Goal: Task Accomplishment & Management: Manage account settings

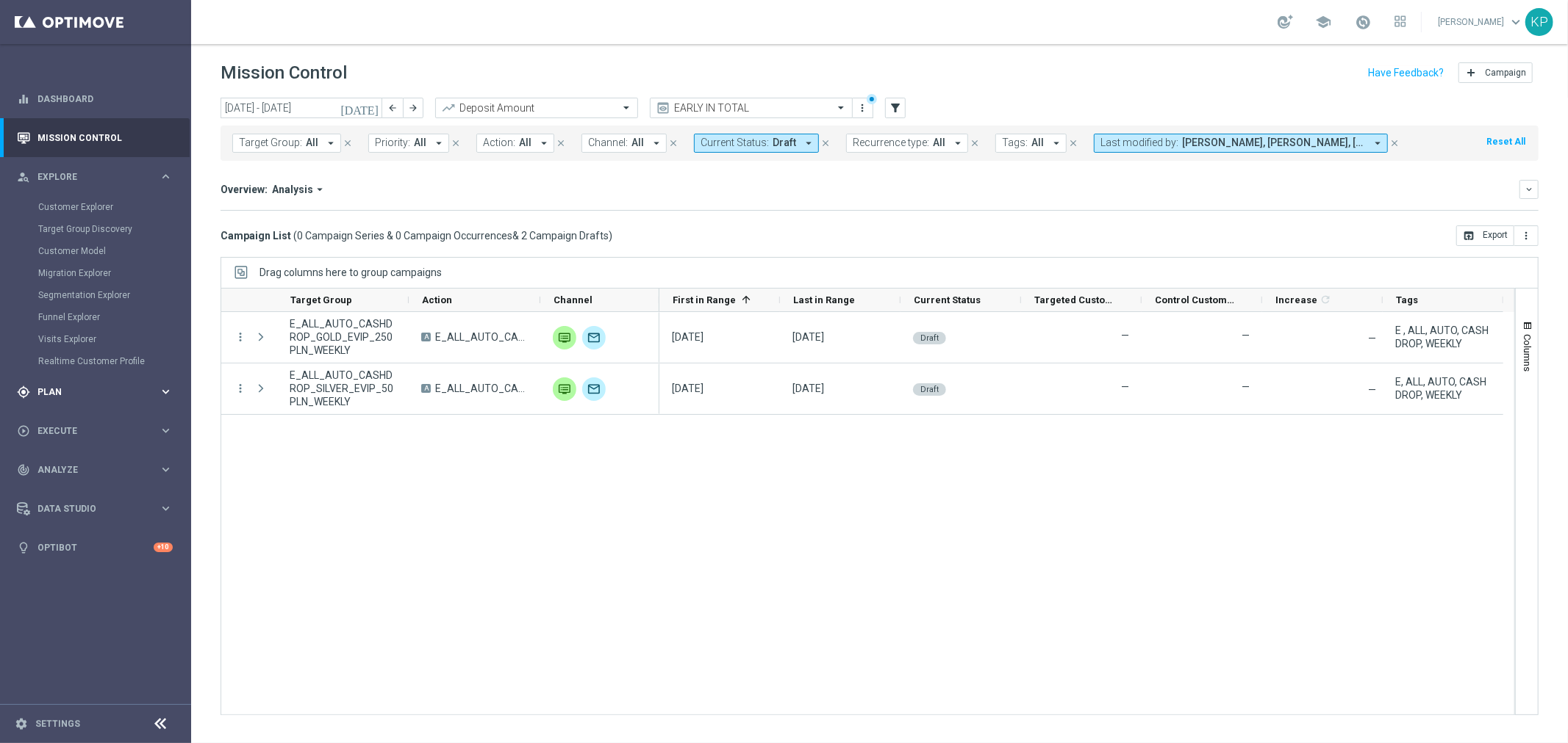
click at [78, 383] on div "gps_fixed Plan keyboard_arrow_right" at bounding box center [95, 391] width 189 height 39
click at [65, 252] on div "Target Groups" at bounding box center [114, 246] width 152 height 22
click at [67, 243] on link "Target Groups" at bounding box center [95, 245] width 115 height 12
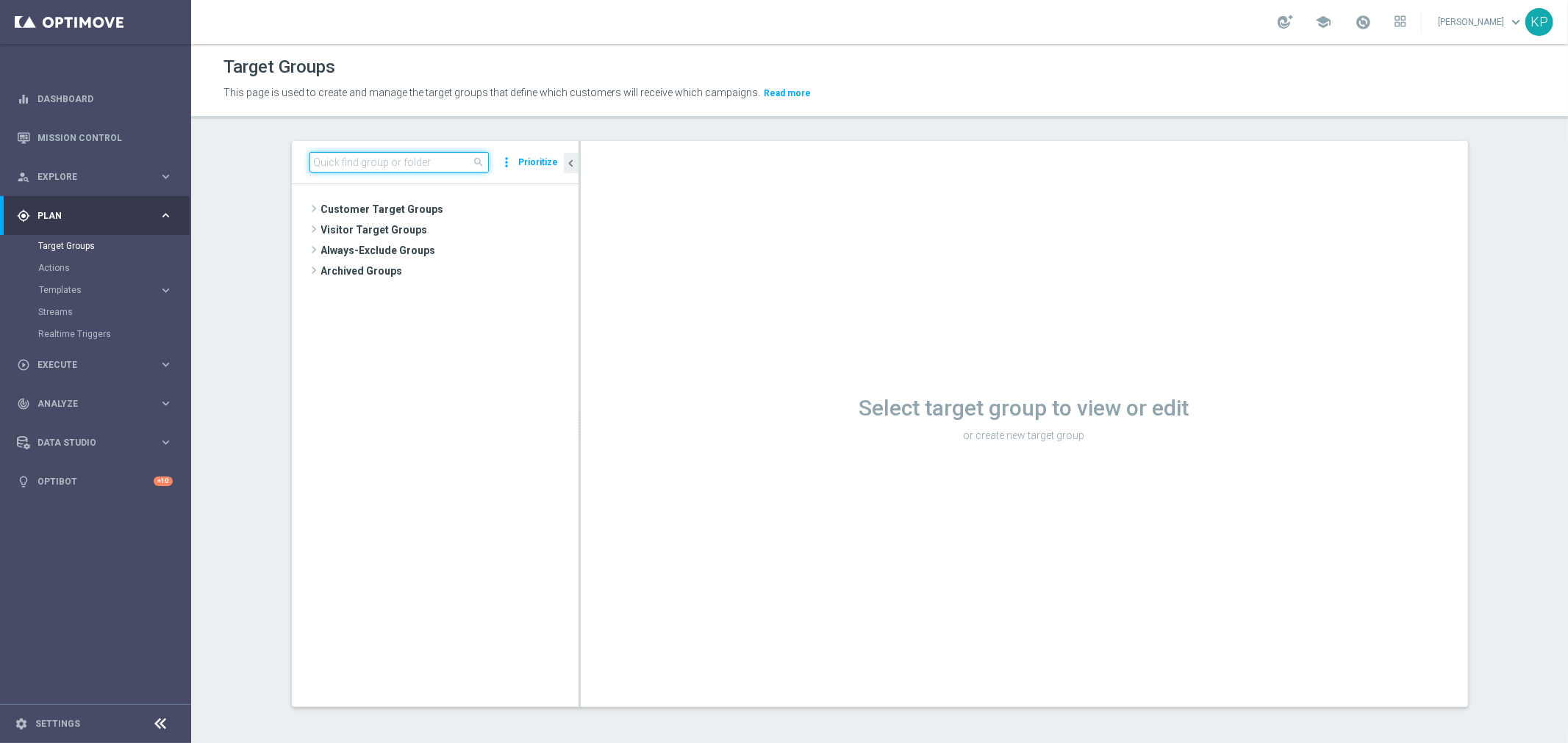
click at [369, 157] on input at bounding box center [399, 162] width 180 height 21
paste input "E_ALL_AUTO_WAGER_GOLD_EVIP_20 do 500 PLN_WEEKLY"
type input "E_ALL_AUTO_WAGER_GOLD_EVIP_20 do 500 PLN_WEEKLY"
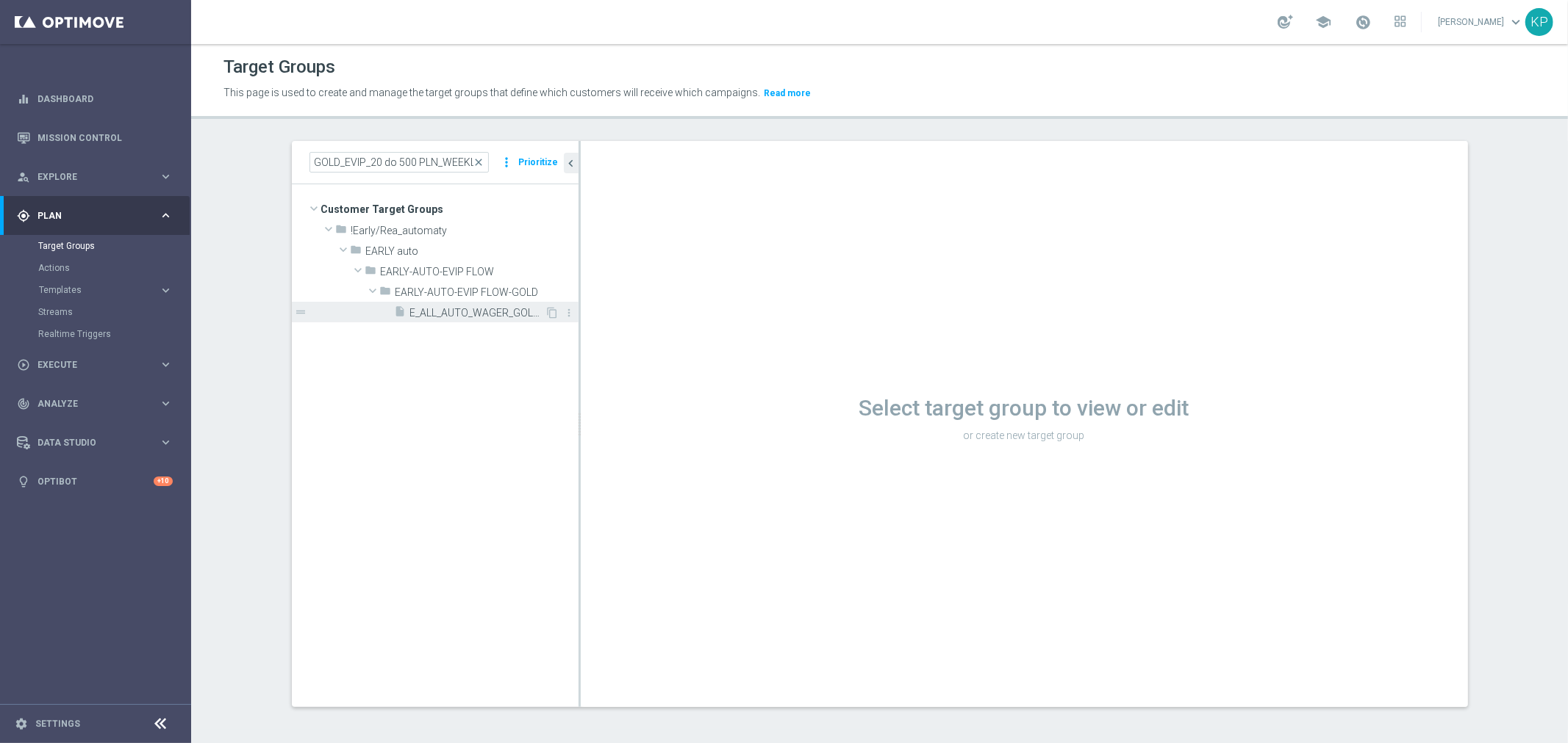
click at [420, 307] on span "E_ALL_AUTO_WAGER_GOLD_EVIP_20 do 500 PLN_WEEKLY" at bounding box center [478, 314] width 135 height 13
click at [118, 142] on link "Mission Control" at bounding box center [106, 137] width 135 height 39
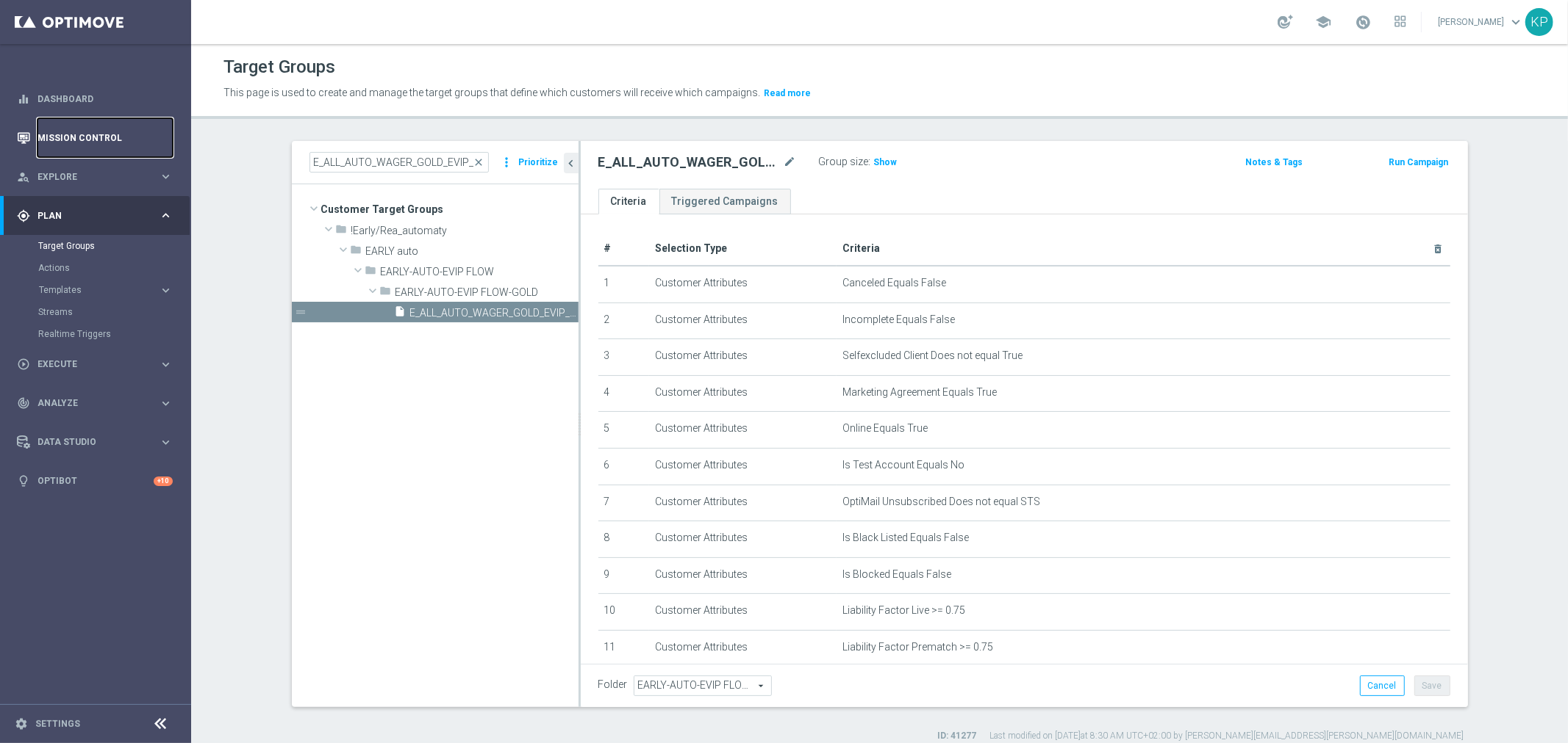
click at [105, 119] on link "Mission Control" at bounding box center [106, 137] width 135 height 39
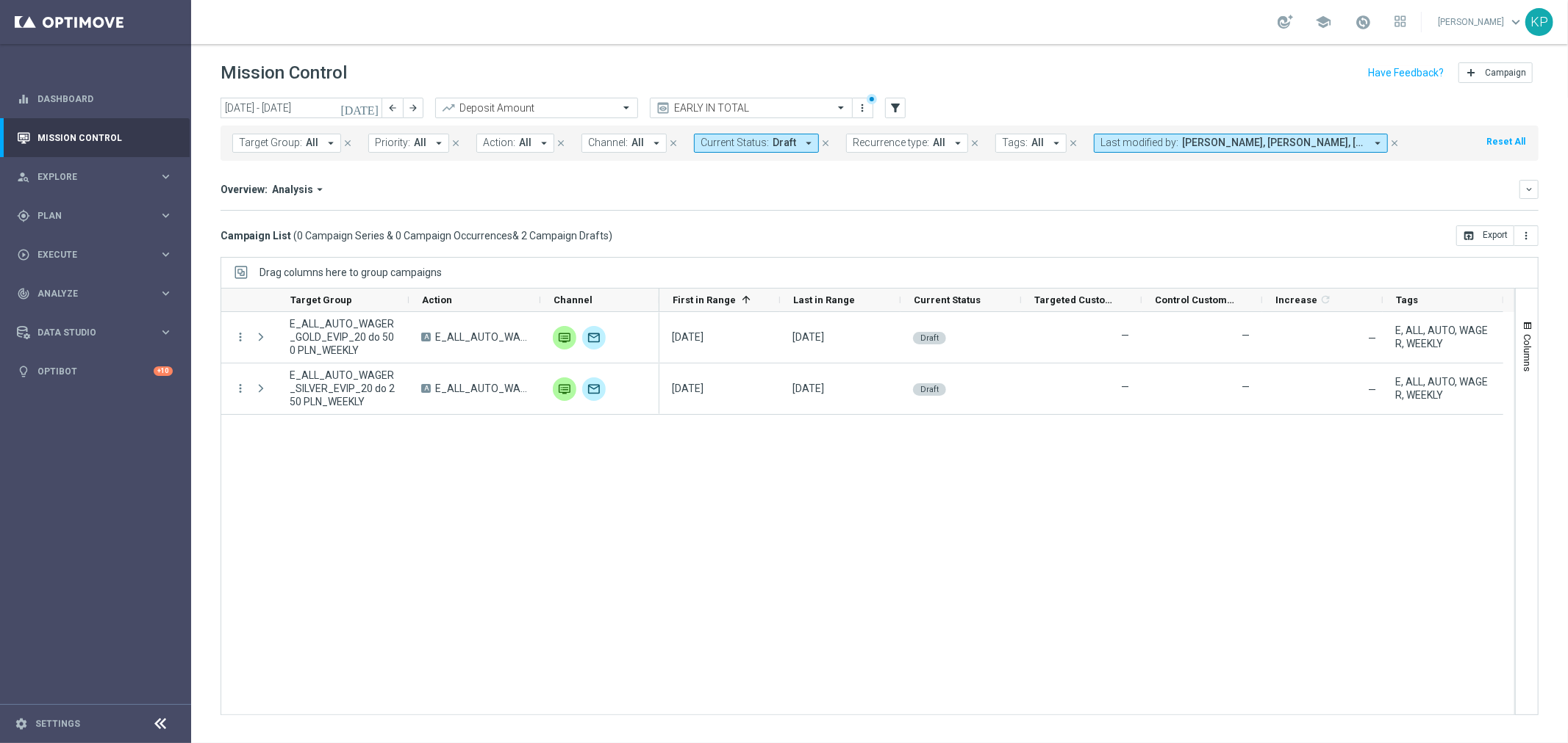
click at [1303, 252] on div "[DATE] [DATE] - [DATE] arrow_back arrow_forward Deposit Amount trending_up EARL…" at bounding box center [880, 413] width 1377 height 632
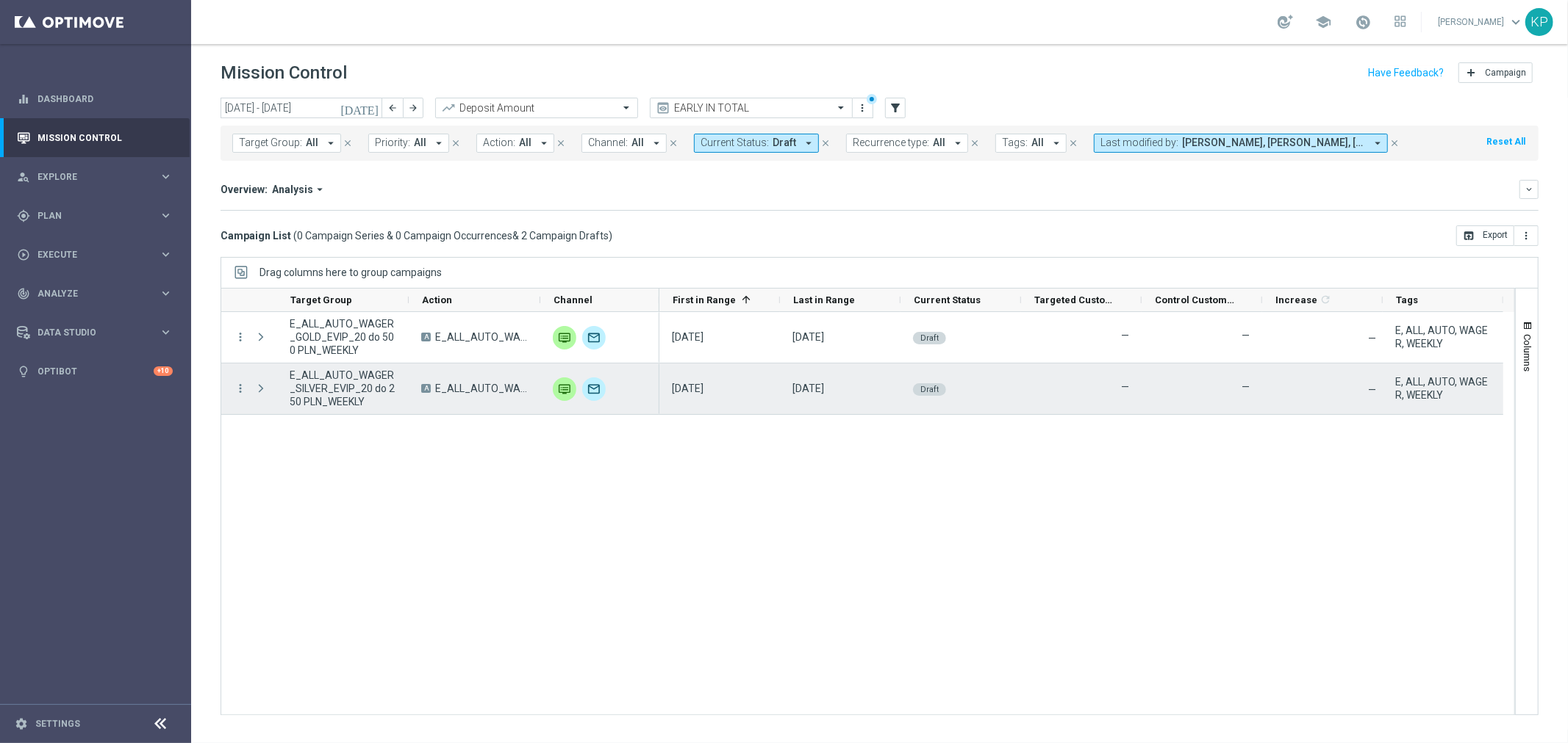
drag, startPoint x: 1159, startPoint y: 390, endPoint x: 1112, endPoint y: 390, distance: 47.0
click at [1159, 390] on div "—" at bounding box center [1202, 389] width 121 height 50
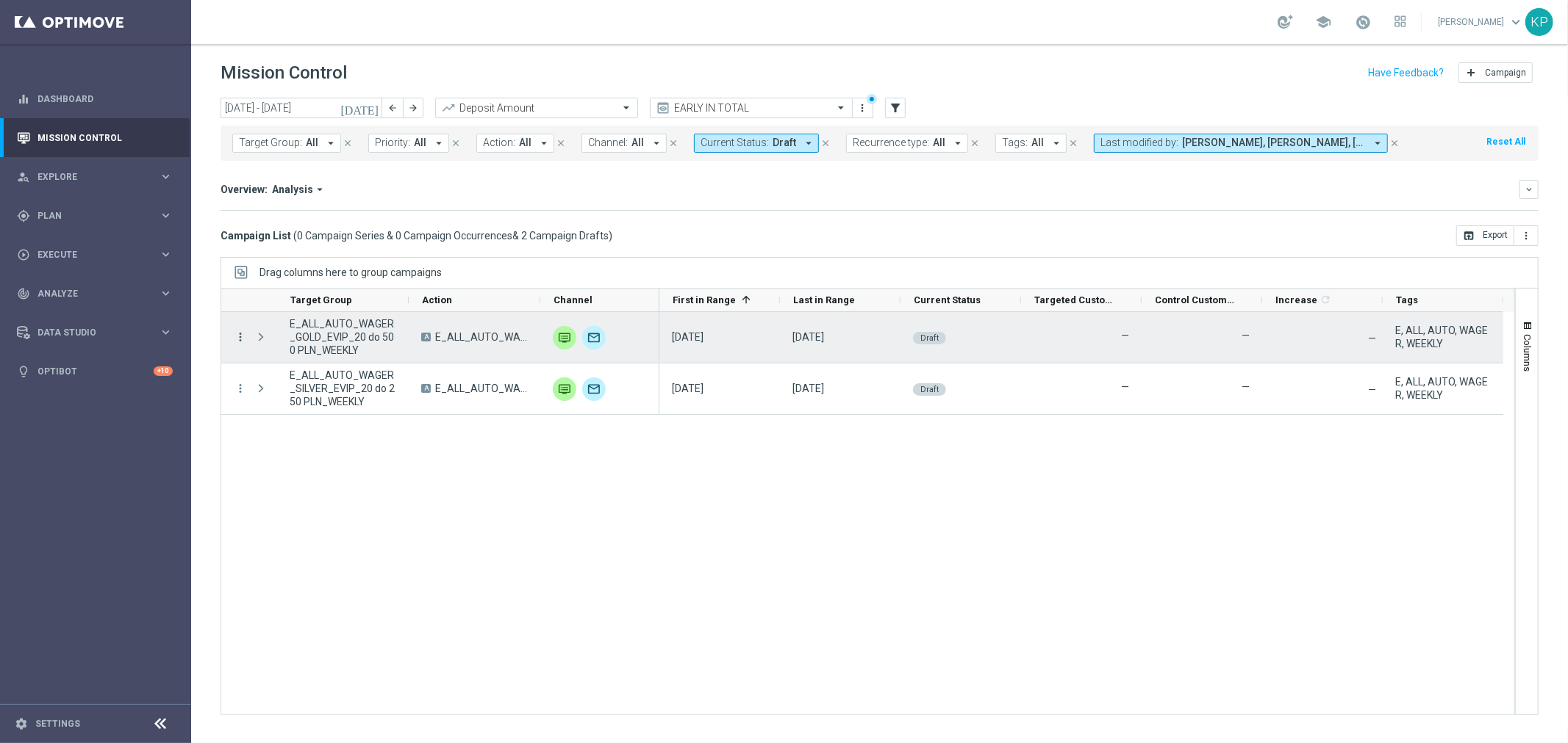
click at [240, 334] on icon "more_vert" at bounding box center [240, 337] width 14 height 14
click at [259, 346] on icon "list" at bounding box center [257, 347] width 10 height 10
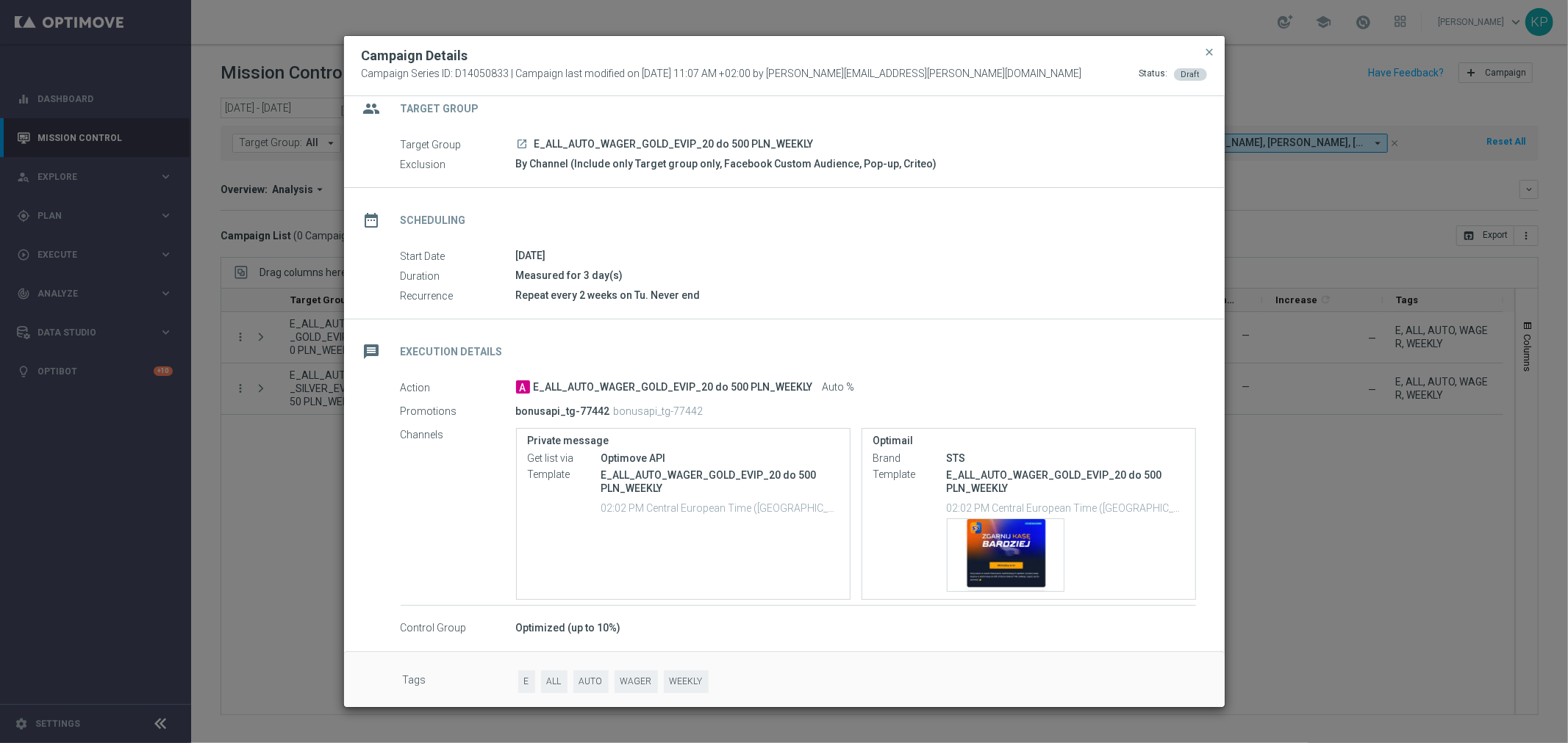
scroll to position [27, 0]
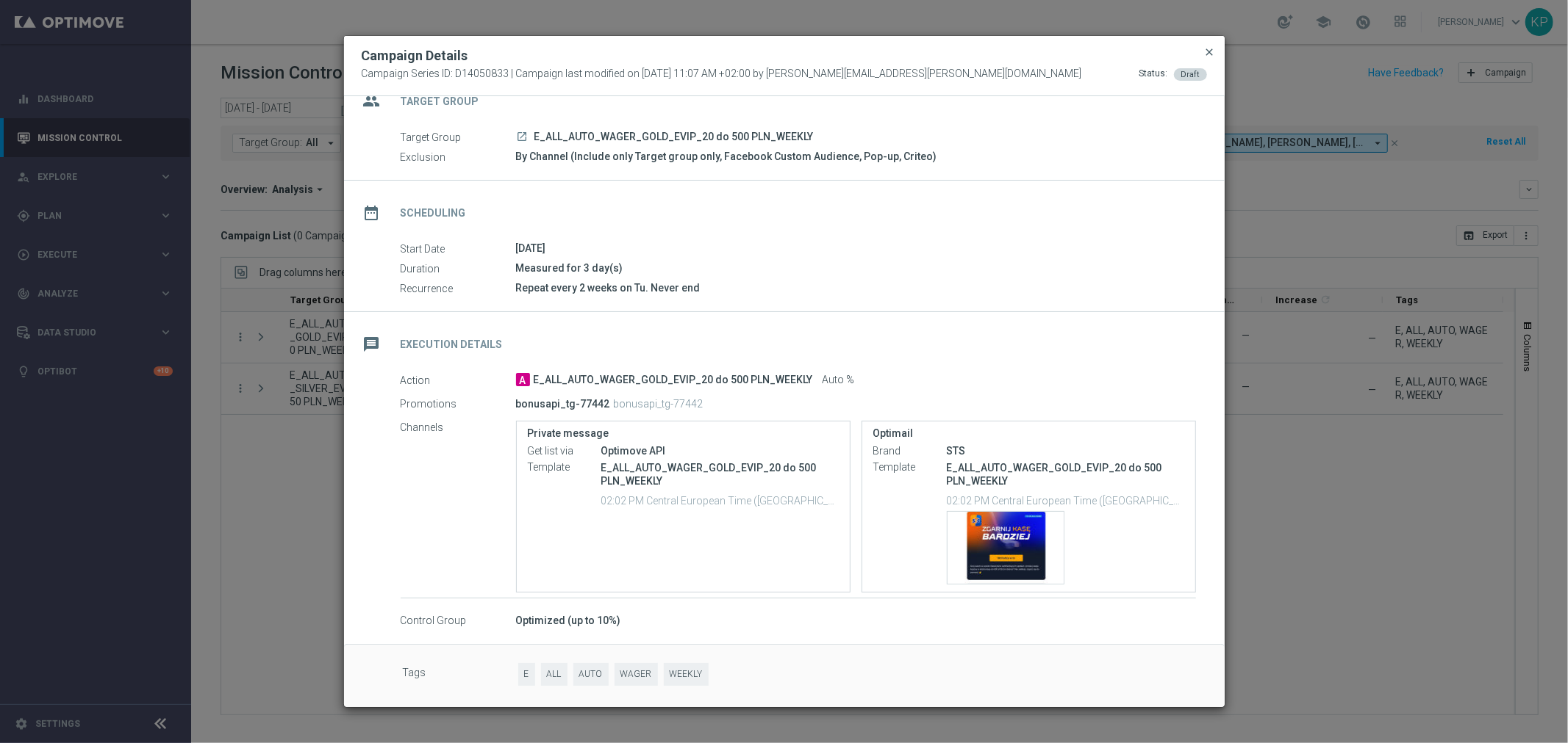
click at [1212, 54] on span "close" at bounding box center [1209, 51] width 12 height 12
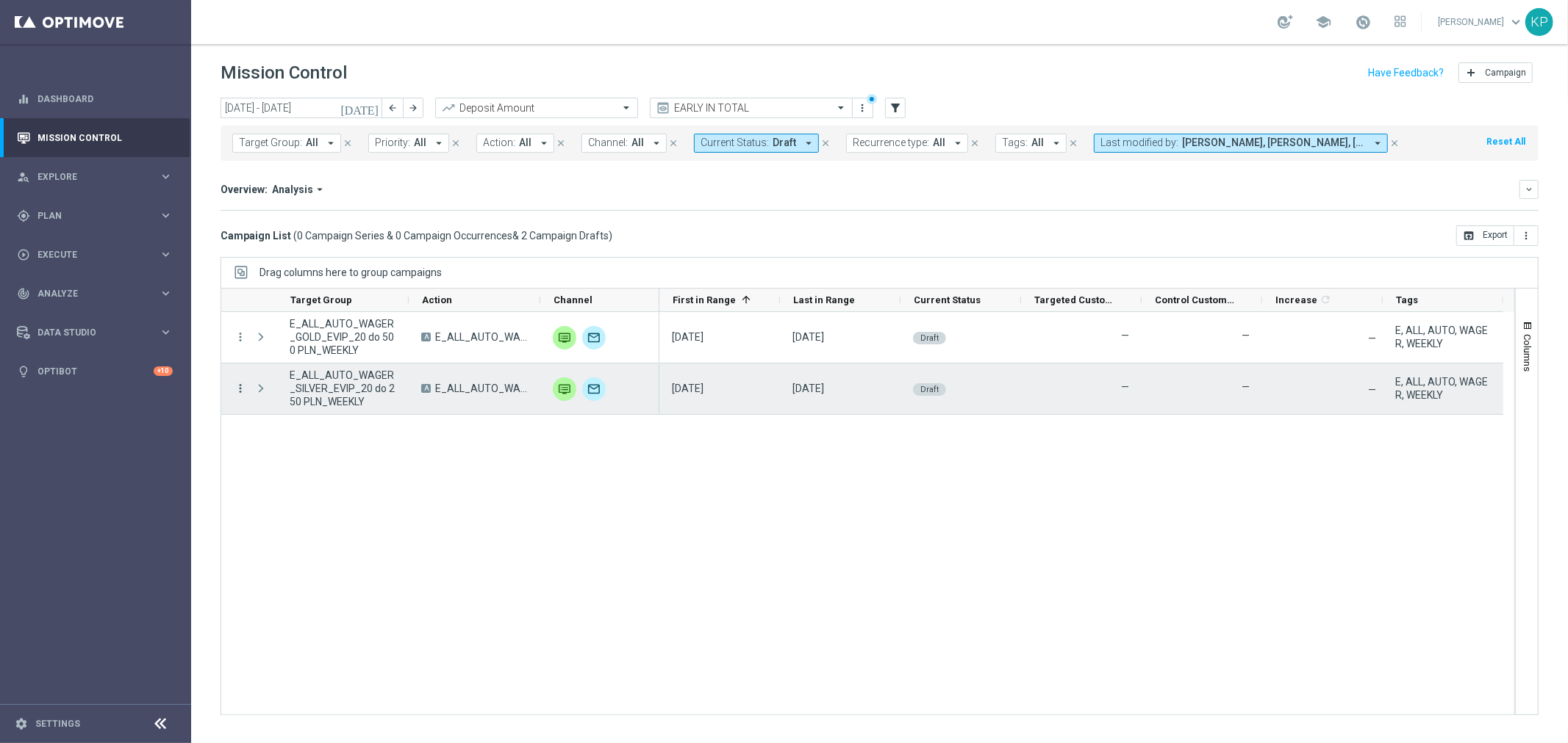
click at [236, 388] on icon "more_vert" at bounding box center [240, 389] width 14 height 14
click at [254, 395] on icon "list" at bounding box center [257, 399] width 10 height 10
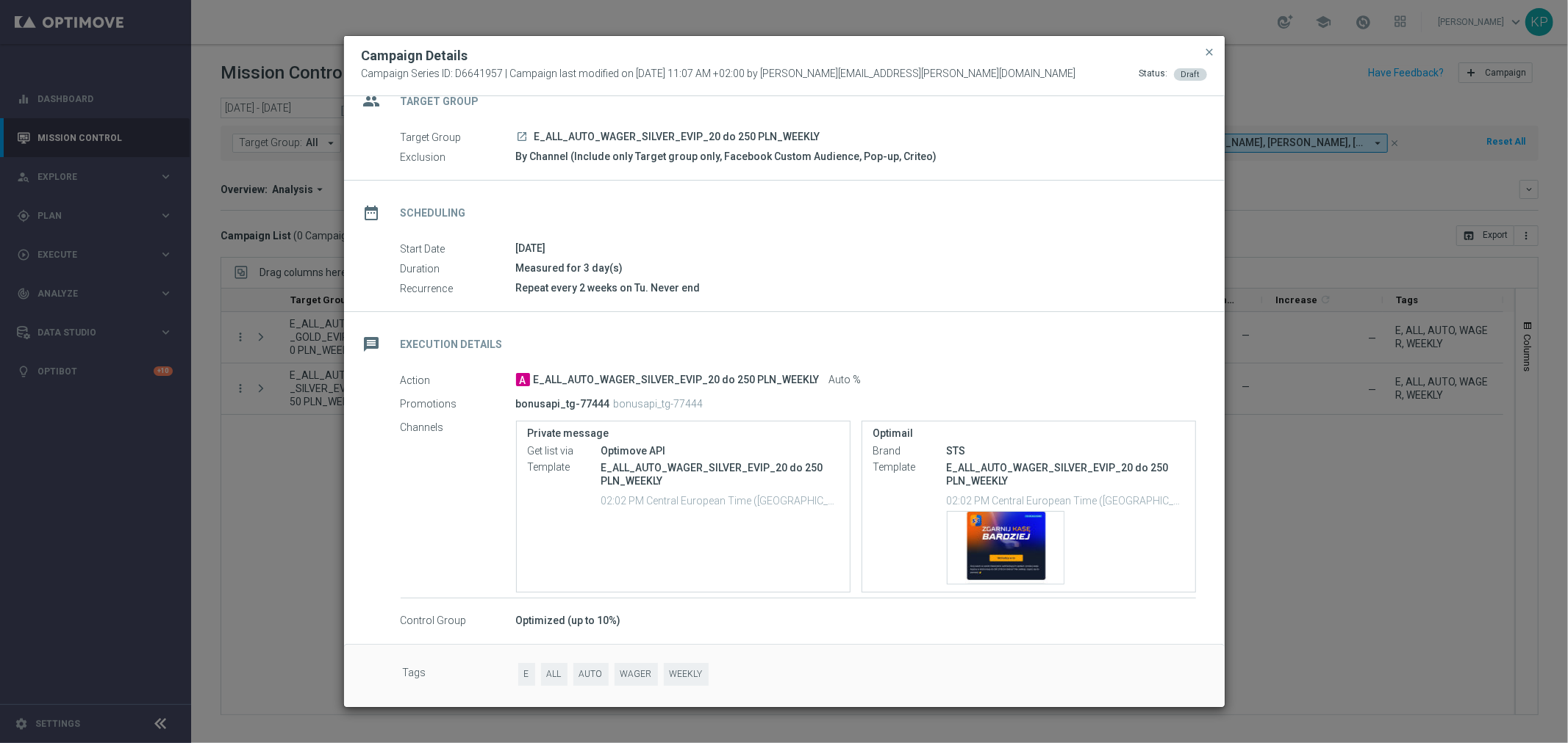
click at [1382, 185] on modal-container "Campaign Details Campaign Series ID: D6641957 | Campaign last modified on [DATE…" at bounding box center [784, 372] width 1568 height 743
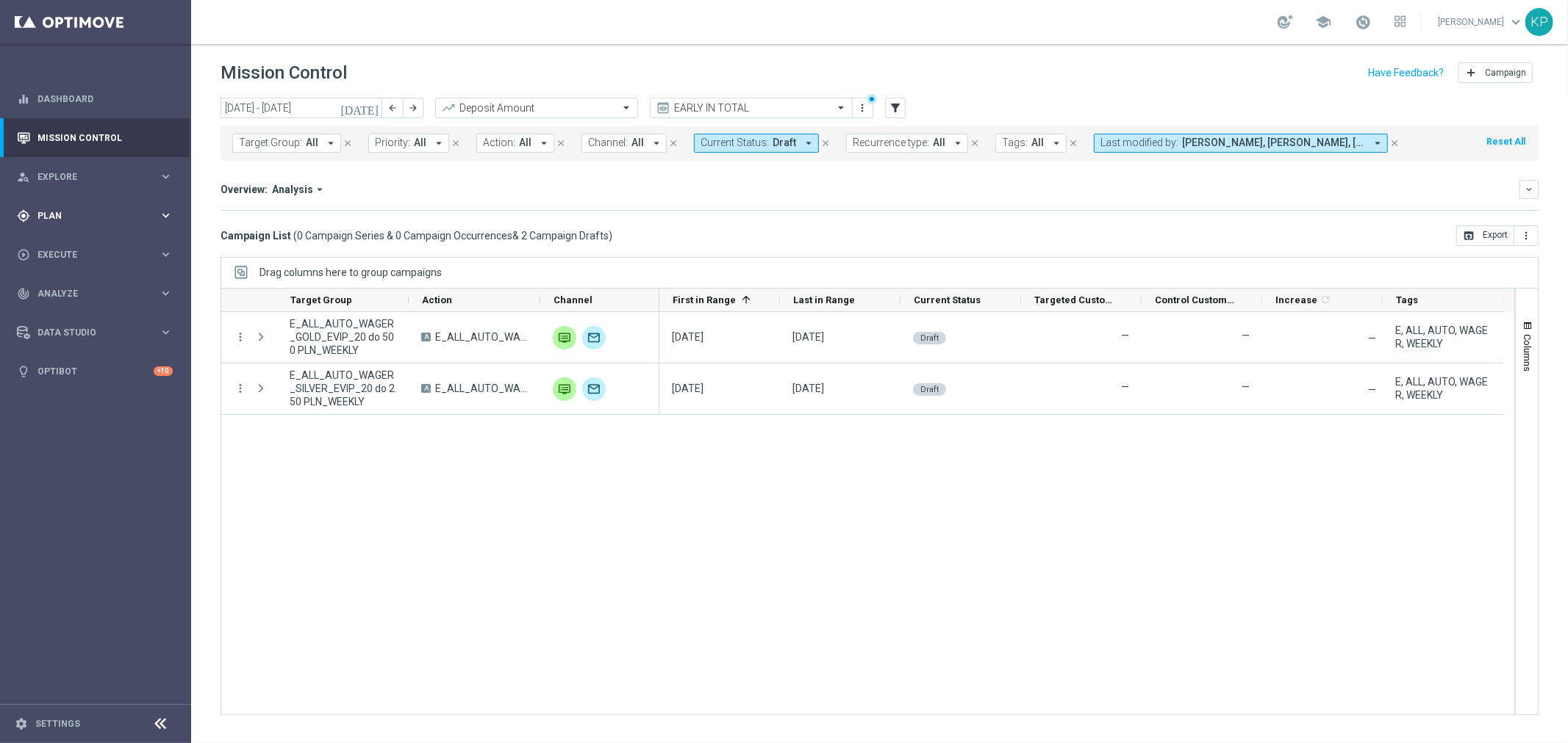
click at [58, 219] on span "Plan" at bounding box center [98, 216] width 121 height 9
click at [69, 243] on link "Target Groups" at bounding box center [95, 245] width 115 height 12
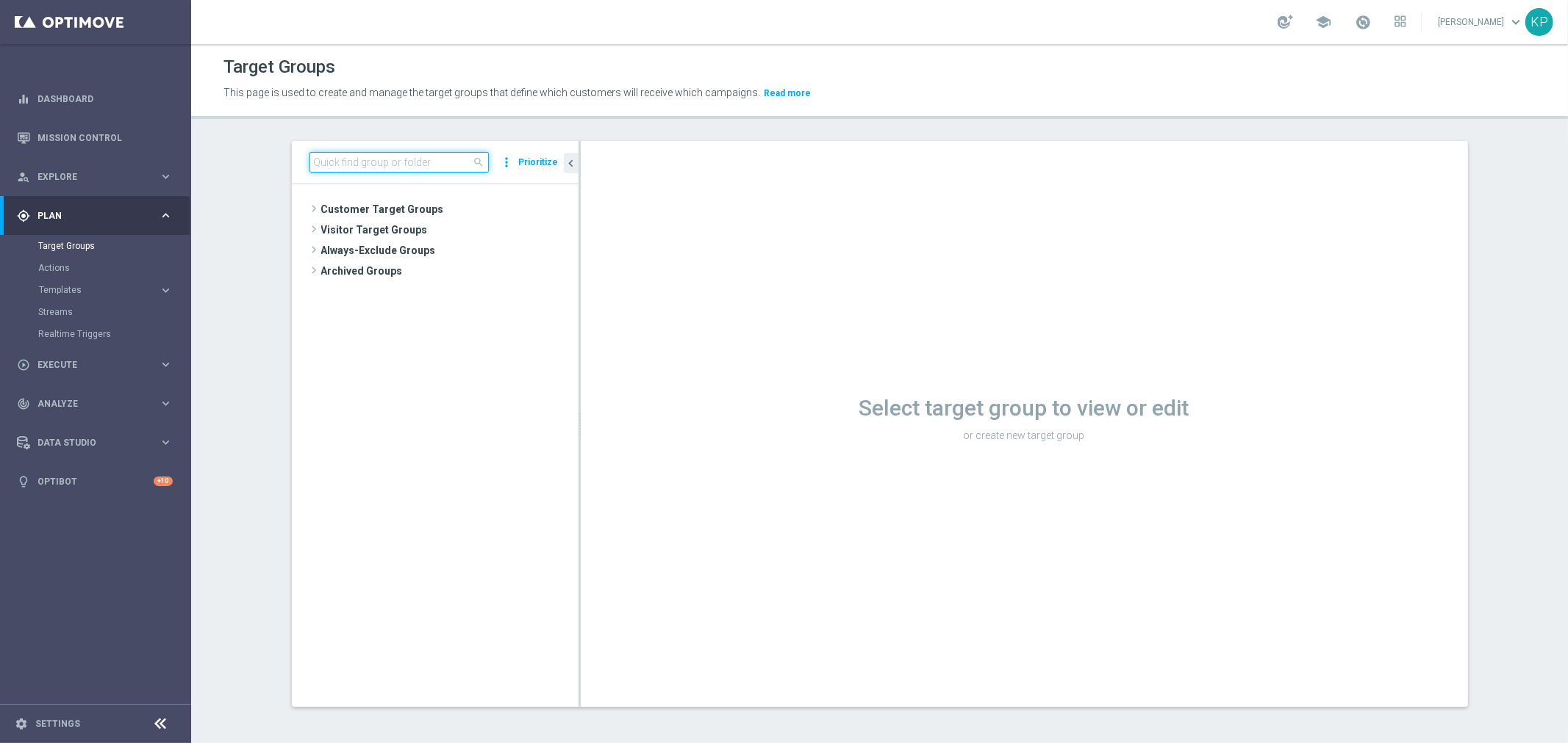
click at [360, 163] on input at bounding box center [399, 162] width 180 height 21
paste input "E_ALL_TARGET_OFFER_1DEPO WO BARCELONA_210925"
type input "E_ALL_TARGET_OFFER_1DEPO WO BARCELONA_210925"
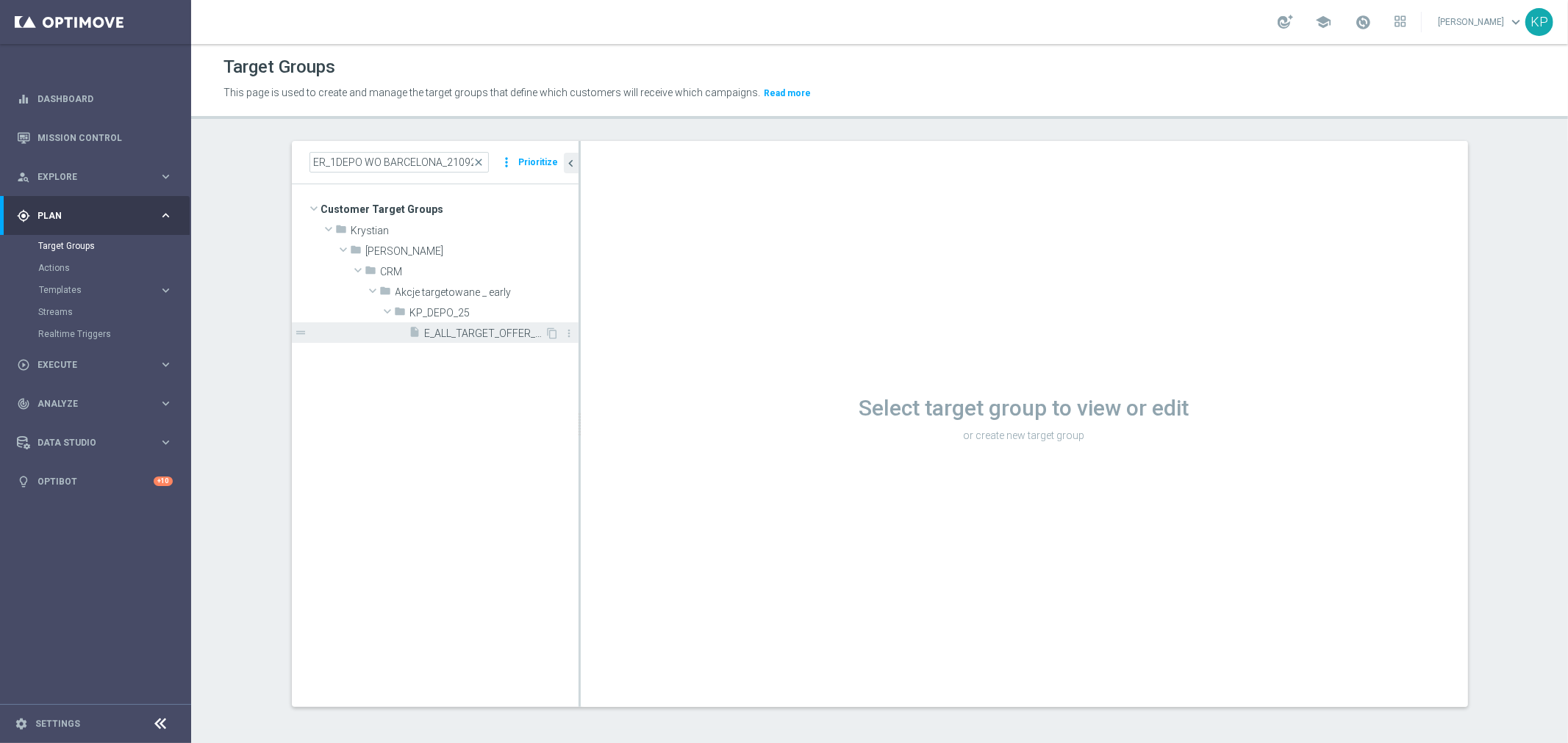
click at [444, 338] on span "E_ALL_TARGET_OFFER_1DEPO WO BARCELONA_210925" at bounding box center [485, 334] width 121 height 13
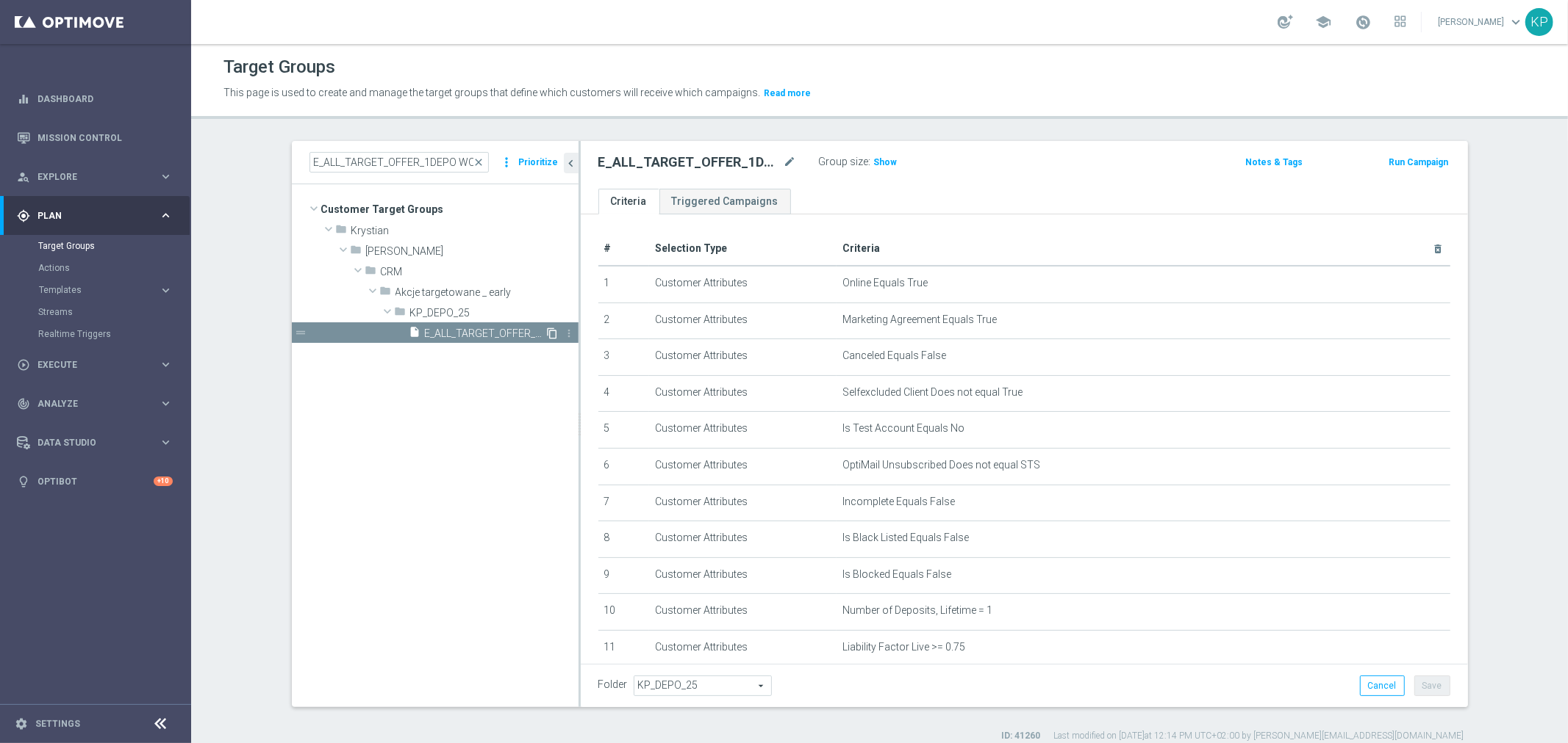
click at [547, 335] on icon "content_copy" at bounding box center [552, 333] width 12 height 12
click at [789, 164] on icon "mode_edit" at bounding box center [789, 162] width 14 height 18
click at [698, 157] on input "Copy of E_ALL_TARGET_OFFER_1DEPO WO BARCELONA_210925" at bounding box center [697, 163] width 198 height 21
drag, startPoint x: 647, startPoint y: 163, endPoint x: 546, endPoint y: 163, distance: 101.0
click at [546, 163] on as-split "E_ALL_TARGET_OFFER_1DEPO WO BARCELONA_210925 close more_vert Prioritize Custome…" at bounding box center [879, 424] width 1176 height 566
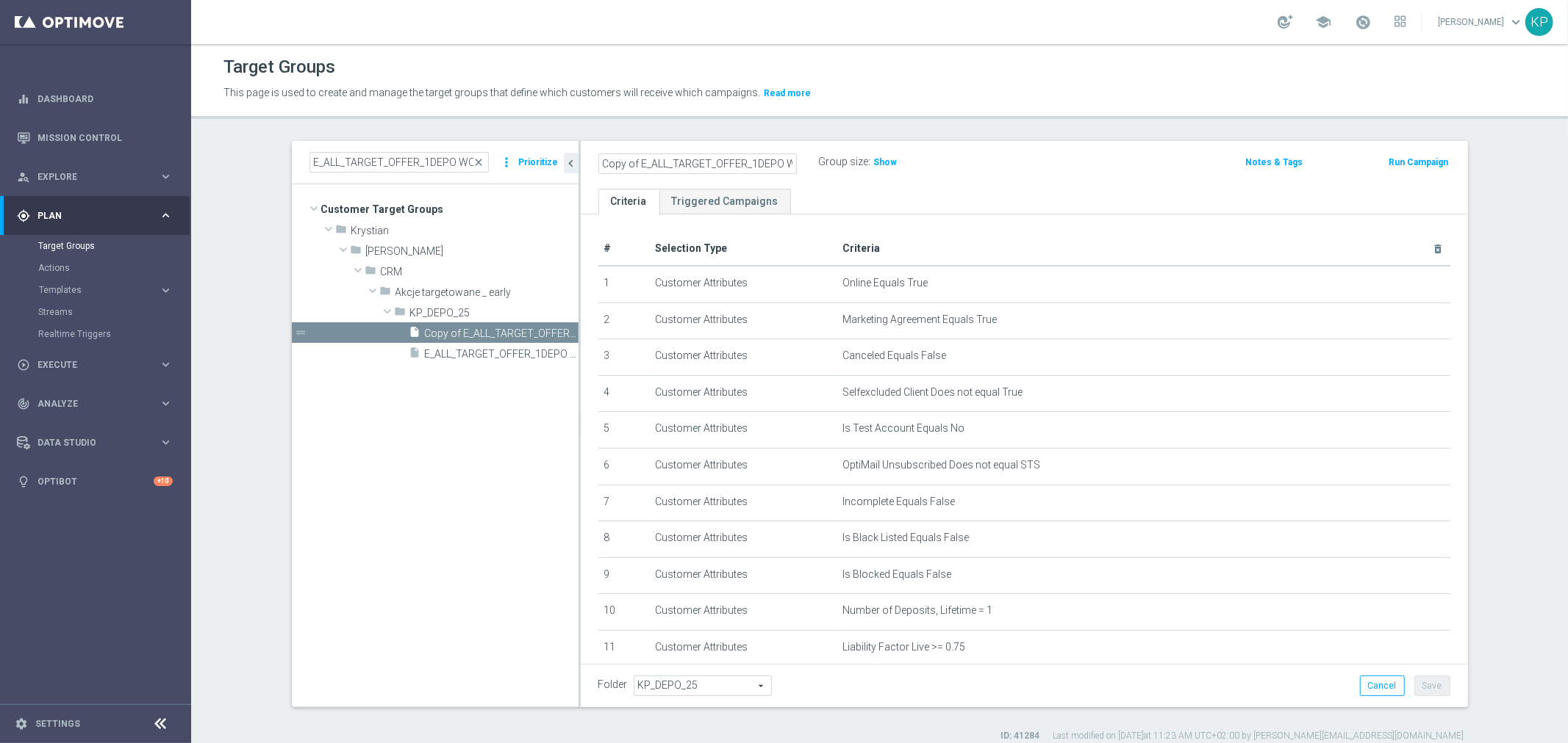
click at [617, 164] on input "Copy of E_ALL_TARGET_OFFER_1DEPO WO BARCELONA_210925" at bounding box center [697, 163] width 198 height 21
drag, startPoint x: 634, startPoint y: 164, endPoint x: 537, endPoint y: 161, distance: 97.0
click at [537, 161] on as-split "E_ALL_TARGET_OFFER_1DEPO WO BARCELONA_210925 close more_vert Prioritize Custome…" at bounding box center [879, 424] width 1176 height 566
drag, startPoint x: 700, startPoint y: 160, endPoint x: 671, endPoint y: 161, distance: 29.0
click at [671, 161] on input "E_ALL_TARGET_OFFER_1DEPO WO BARCELONA_210925" at bounding box center [697, 163] width 198 height 21
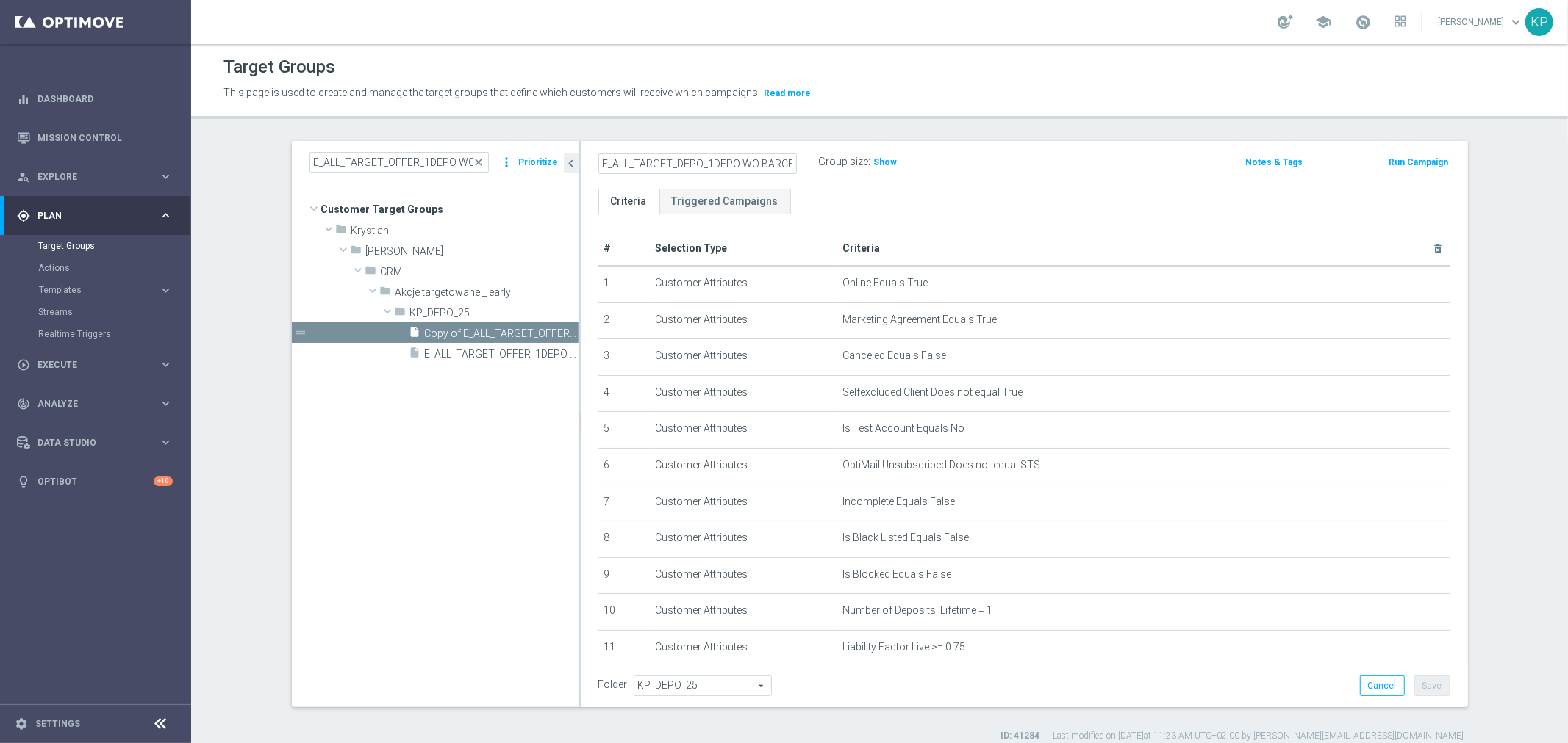
scroll to position [0, 64]
drag, startPoint x: 736, startPoint y: 158, endPoint x: 783, endPoint y: 163, distance: 47.3
click at [789, 165] on input "E_ALL_TARGET_DEPO_1DEPO WO BARCELONA_210925" at bounding box center [697, 163] width 198 height 21
click at [750, 160] on input "E_ALL_TARGET_DEPO_1DEPO WO BARCELONA_210925" at bounding box center [697, 163] width 198 height 21
drag, startPoint x: 746, startPoint y: 161, endPoint x: 688, endPoint y: 160, distance: 58.0
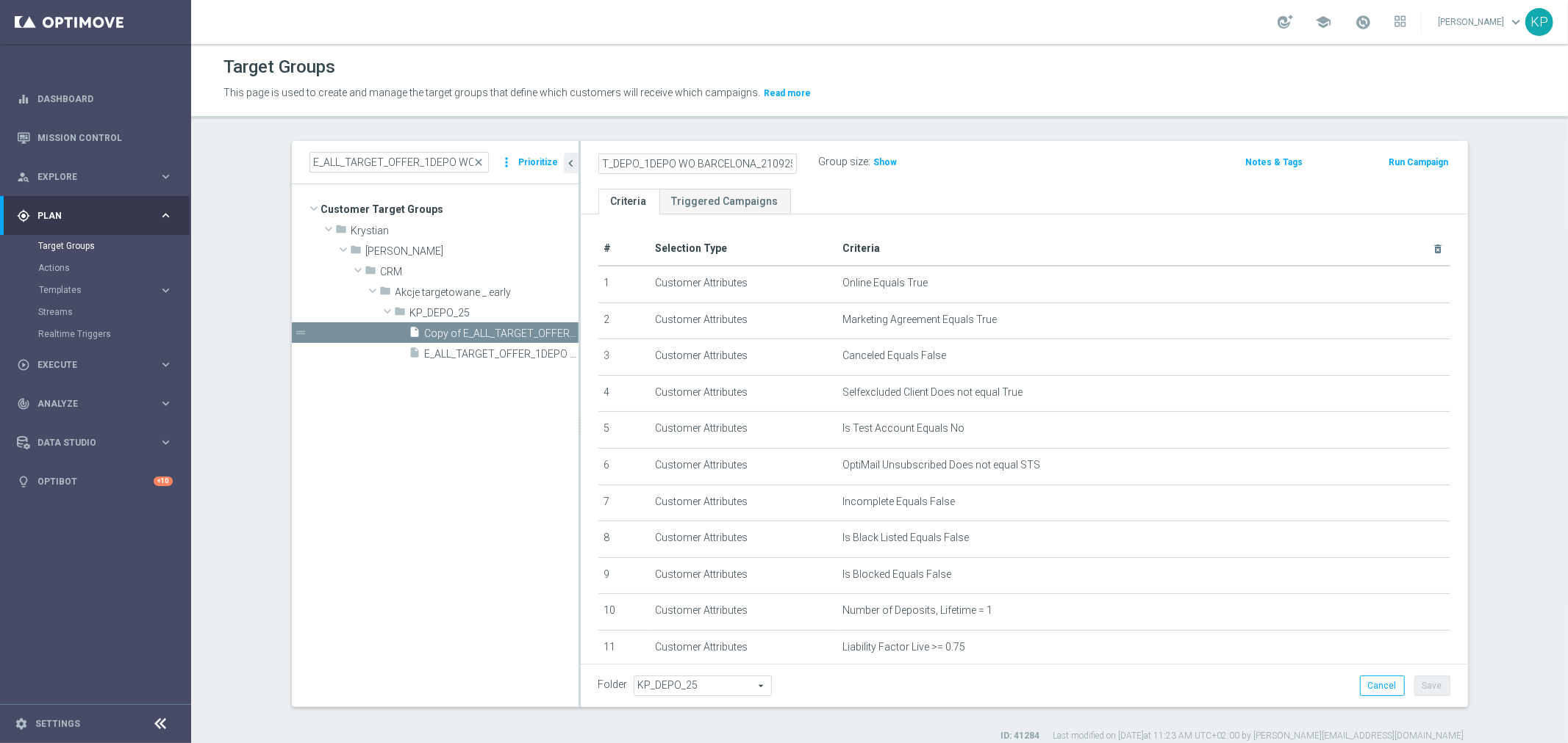
click at [688, 160] on input "E_ALL_TARGET_DEPO_1DEPO WO BARCELONA_210925" at bounding box center [697, 163] width 198 height 21
drag, startPoint x: 753, startPoint y: 160, endPoint x: 845, endPoint y: 163, distance: 92.0
click at [845, 163] on div "E_ALL_TARGET_DEPO_1DEPO WO EXTRA50 AUG25_220925 Group size : Show" at bounding box center [879, 163] width 583 height 22
type input "E_ALL_TARGET_DEPO_1DEPO WO EXTRA50 AUG25_220925"
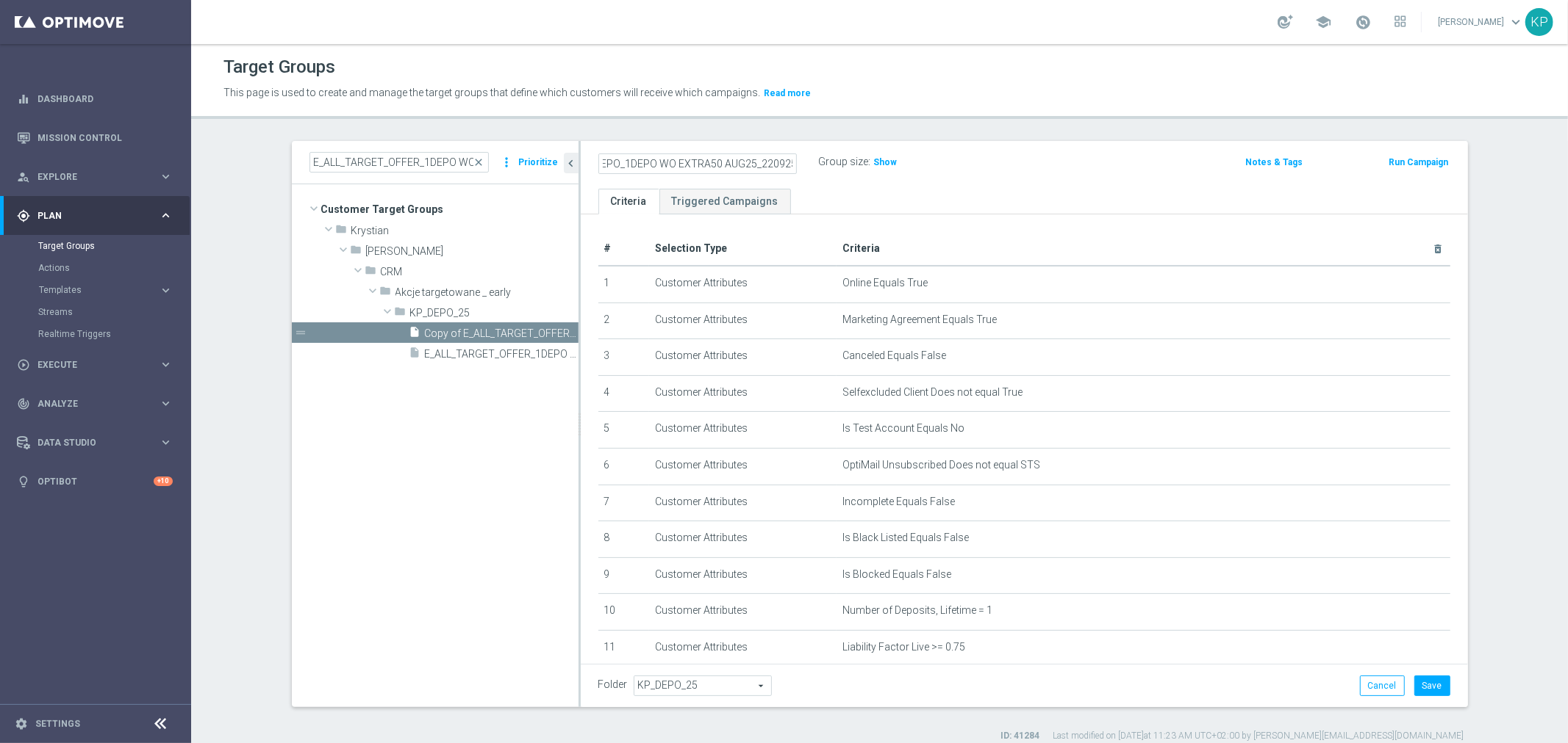
click at [815, 144] on div "E_ALL_TARGET_DEPO_1DEPO WO EXTRA50 AUG25_220925 Group size : Show Notes & Tags …" at bounding box center [1024, 164] width 887 height 48
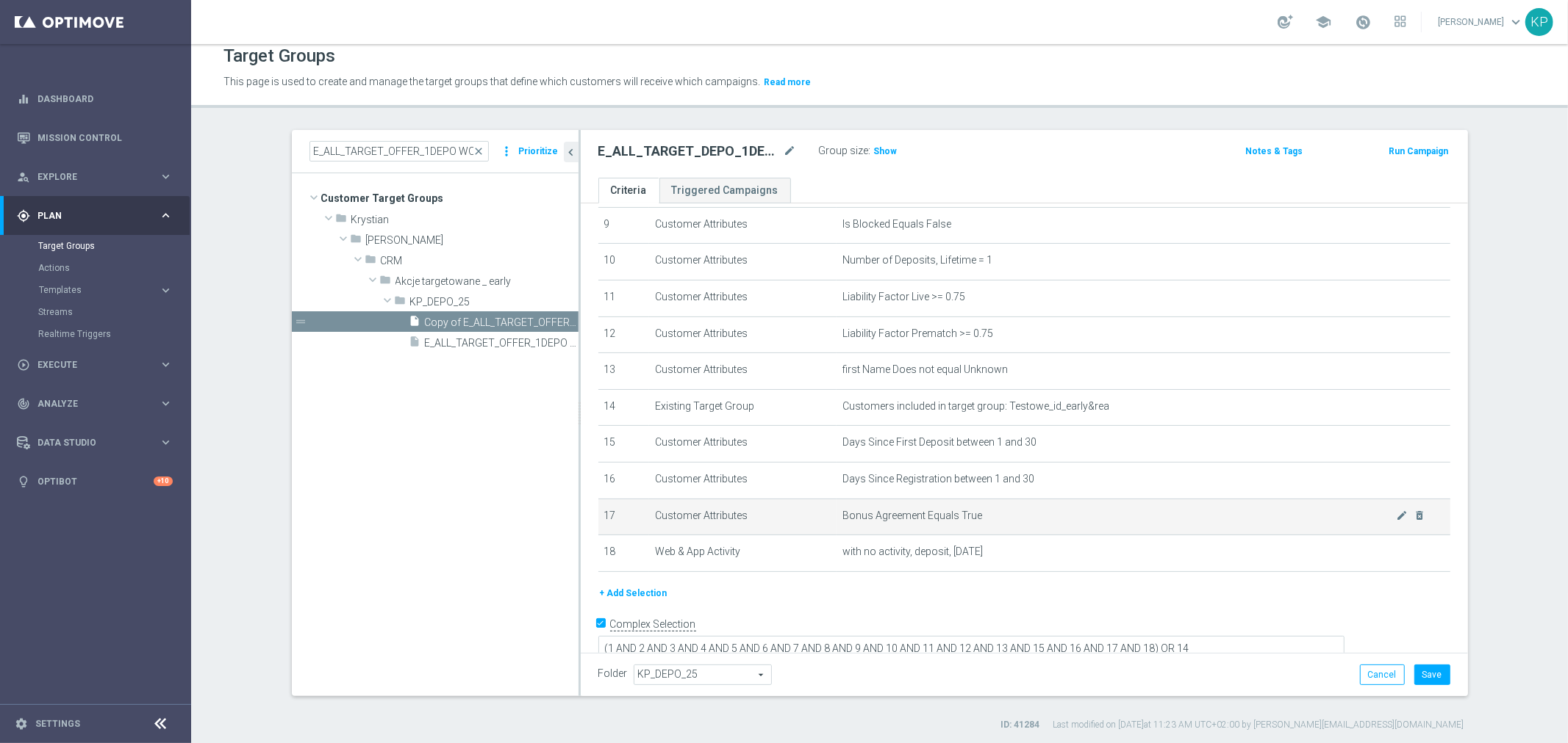
scroll to position [14, 0]
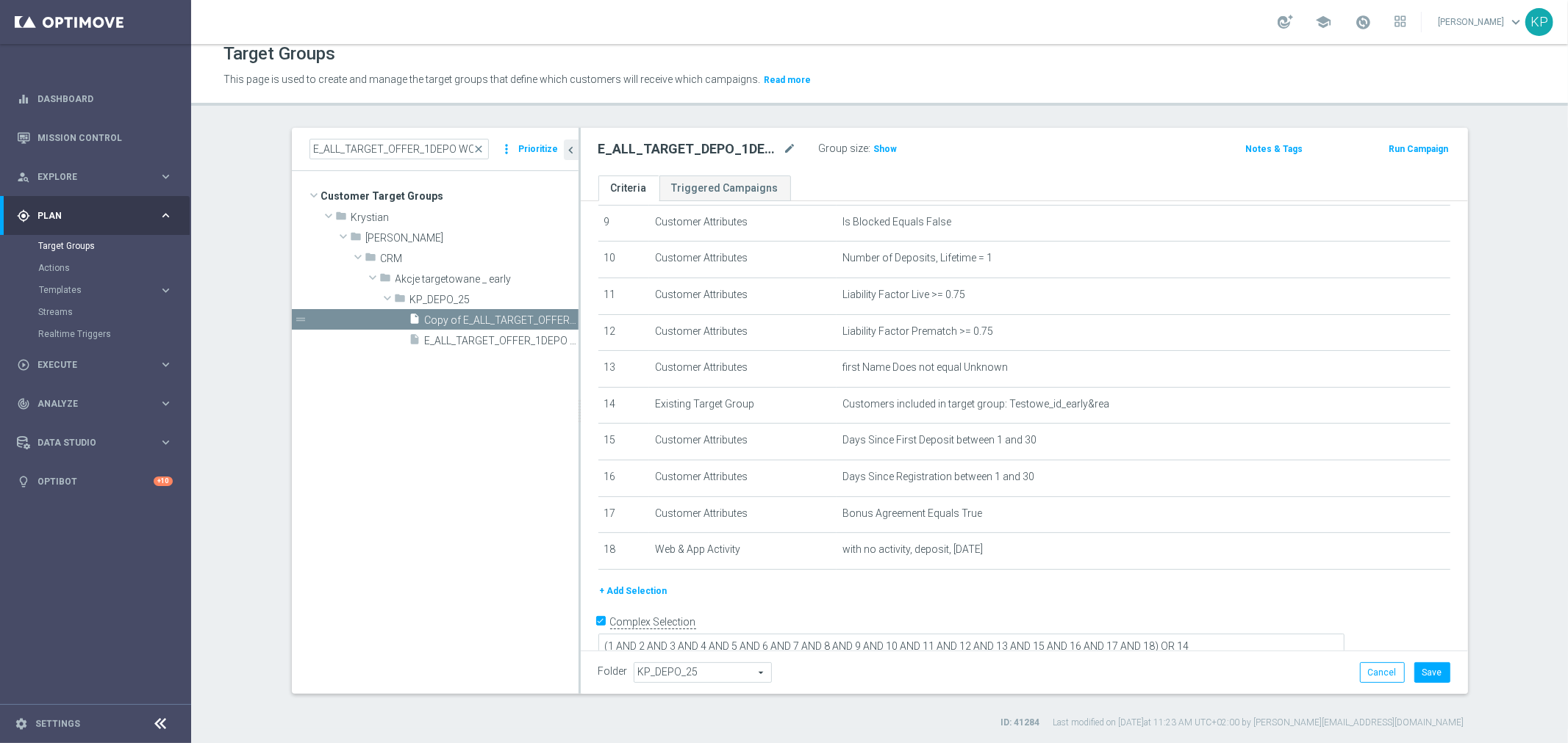
click at [649, 586] on button "+ Add Selection" at bounding box center [633, 592] width 70 height 16
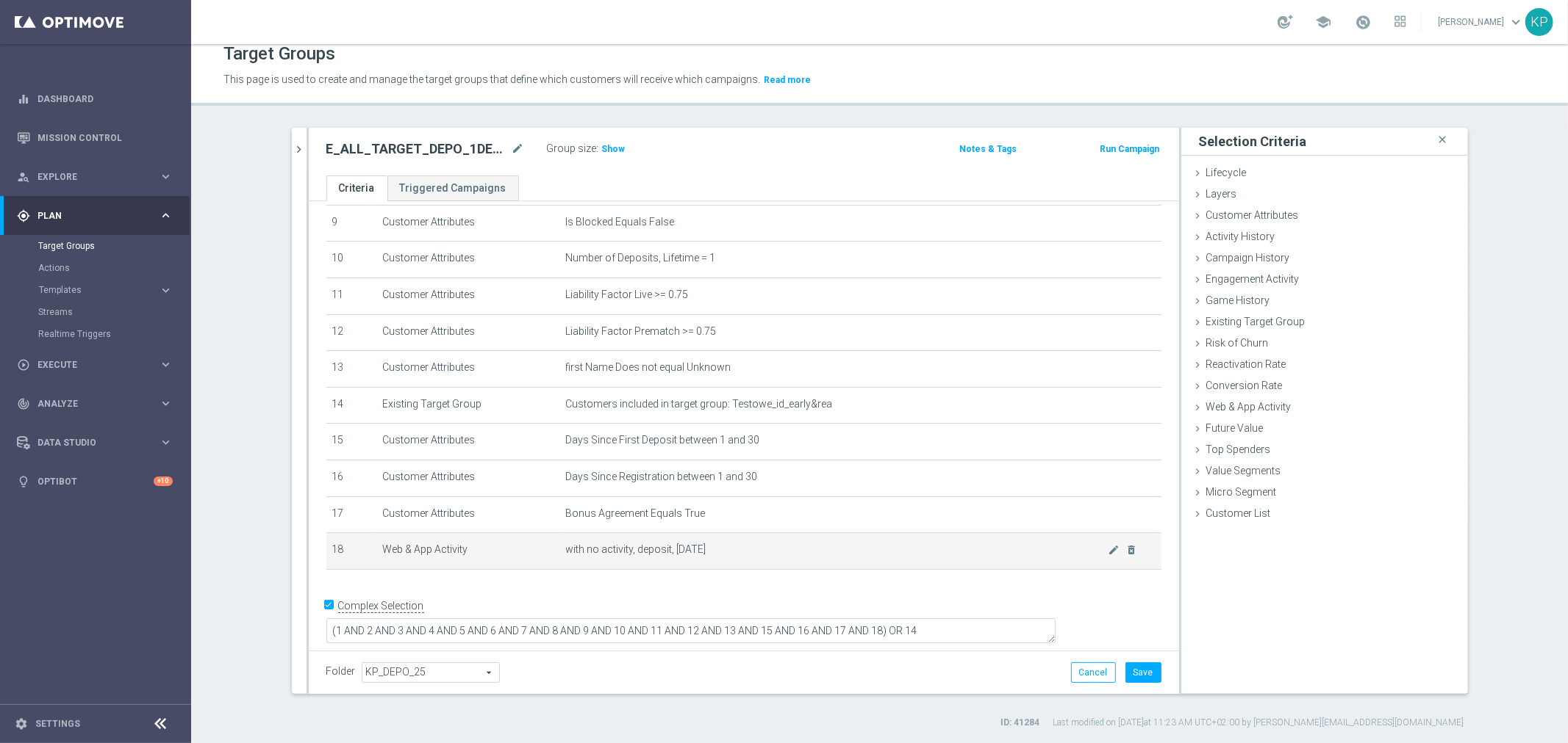
scroll to position [324, 0]
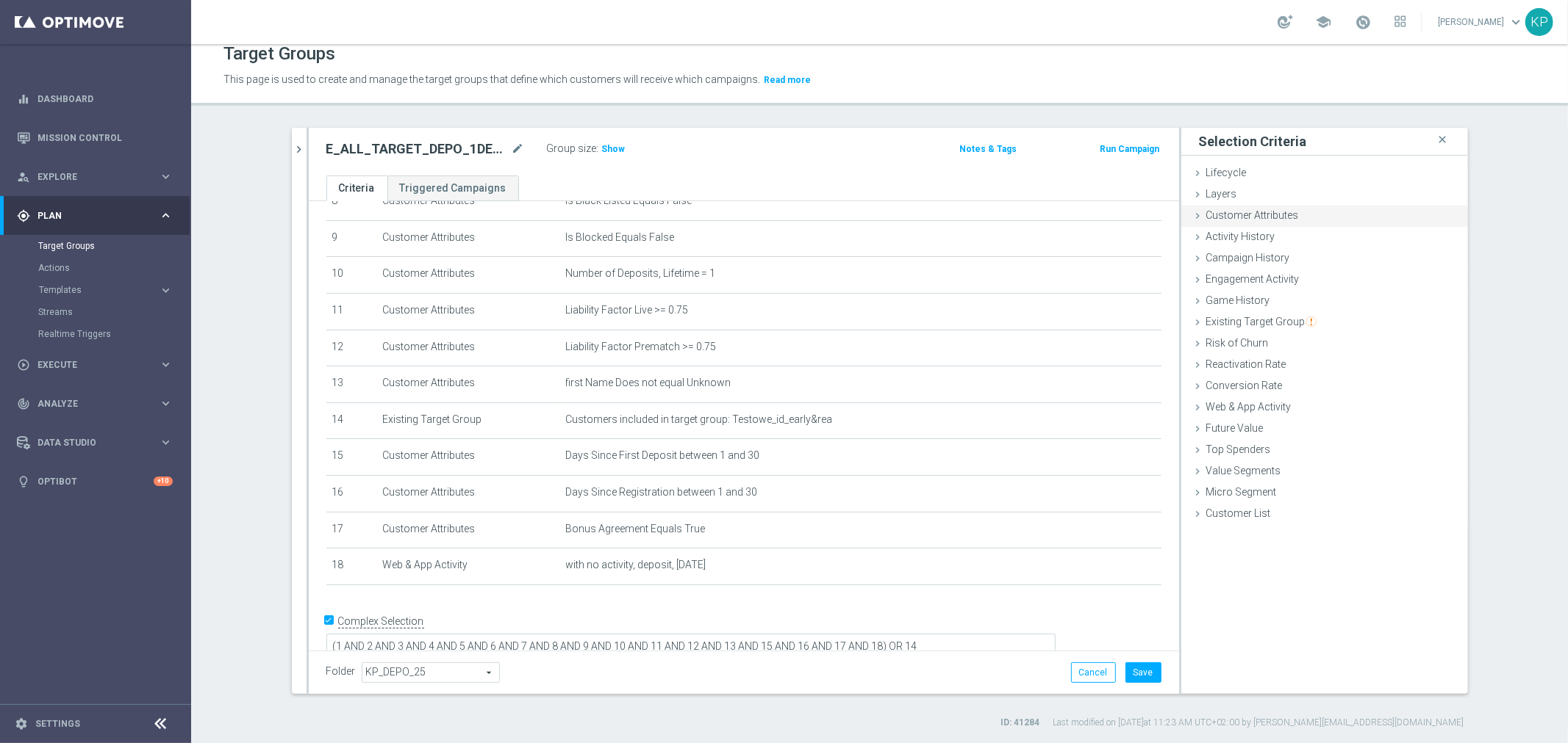
click at [1223, 224] on div "Customer Attributes done" at bounding box center [1324, 216] width 287 height 22
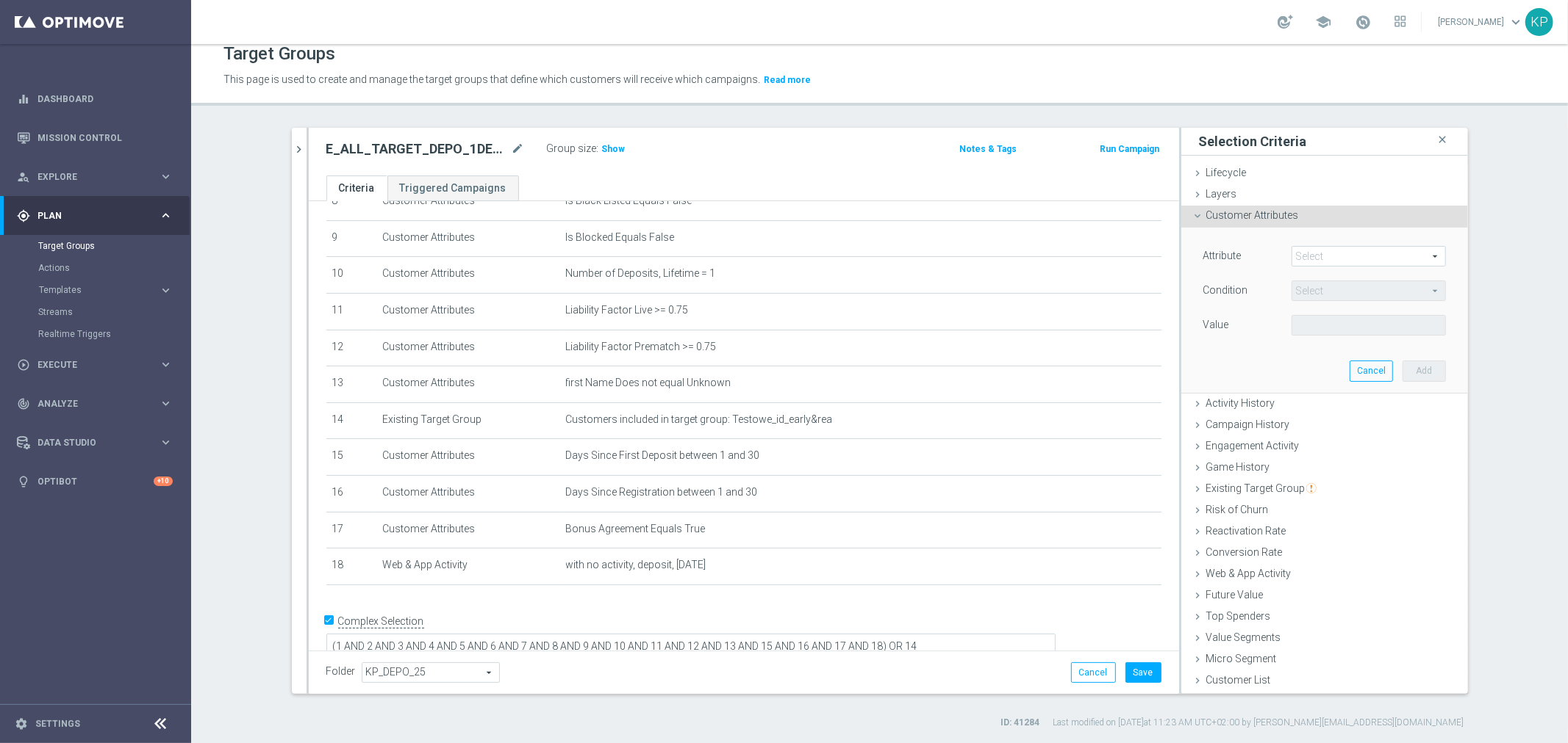
click at [1326, 253] on span at bounding box center [1368, 256] width 152 height 19
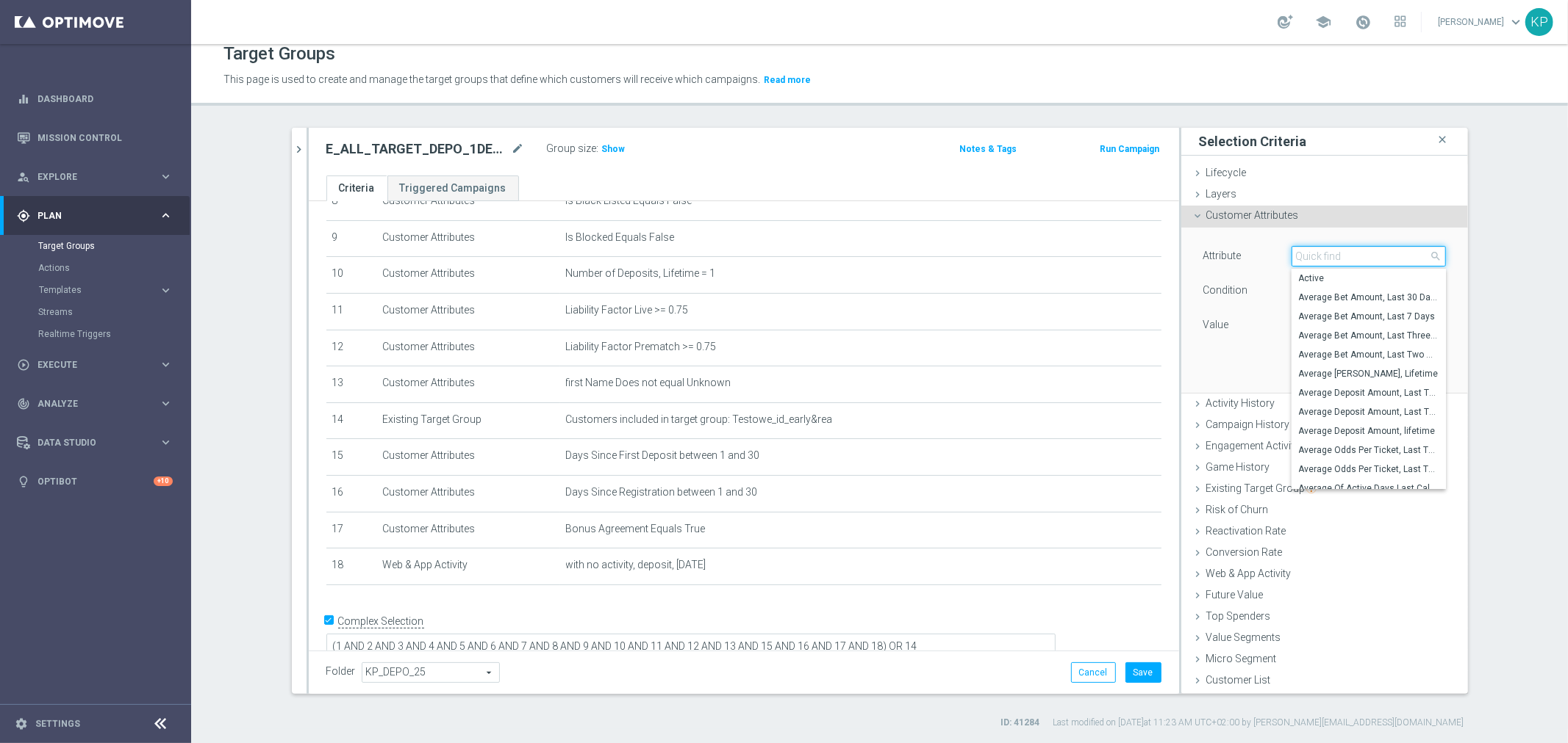
click at [1326, 253] on input "search" at bounding box center [1368, 256] width 154 height 21
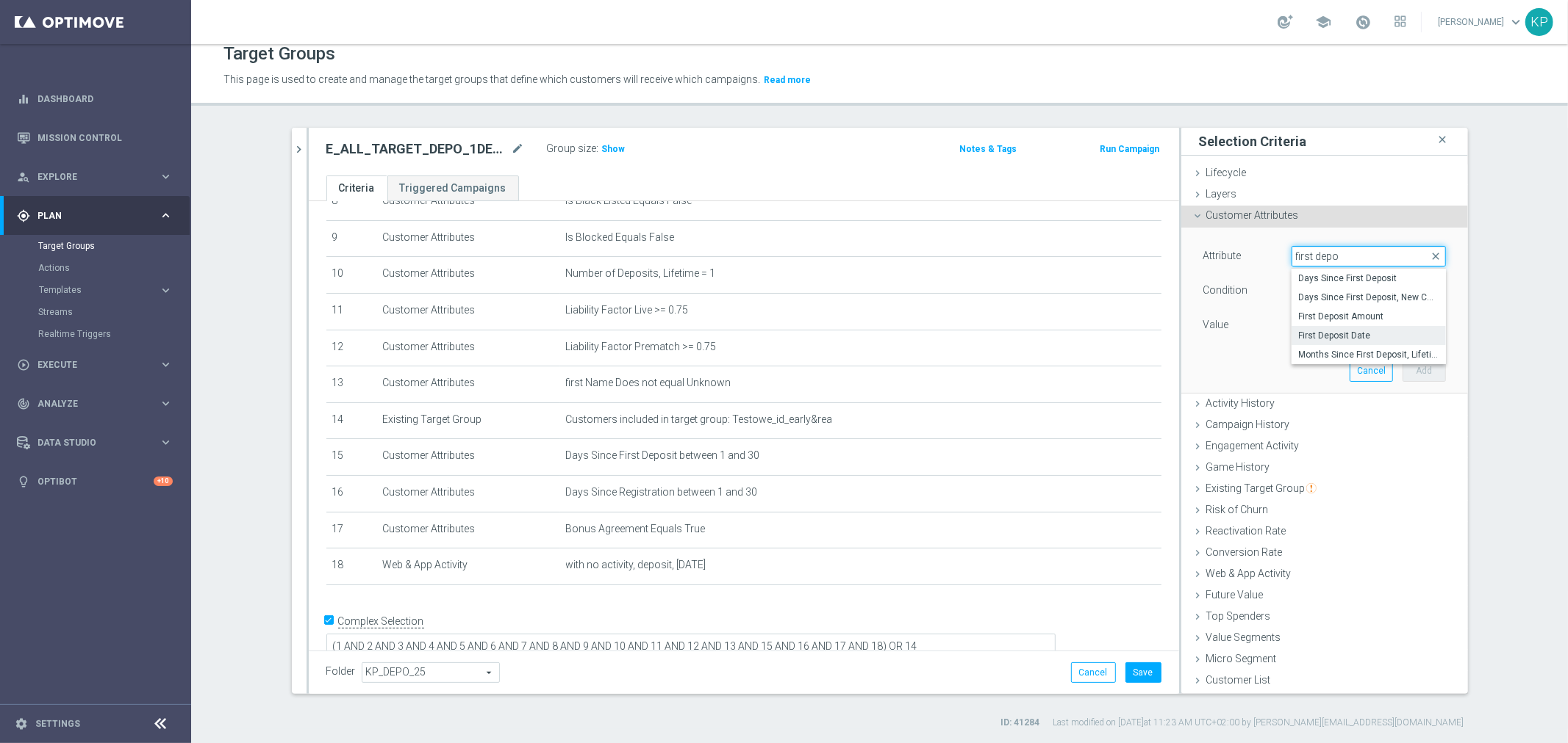
type input "first depo"
click at [1324, 327] on label "First Deposit Date" at bounding box center [1368, 335] width 154 height 19
type input "First Deposit Date"
click at [1325, 291] on span "Equals" at bounding box center [1368, 290] width 152 height 19
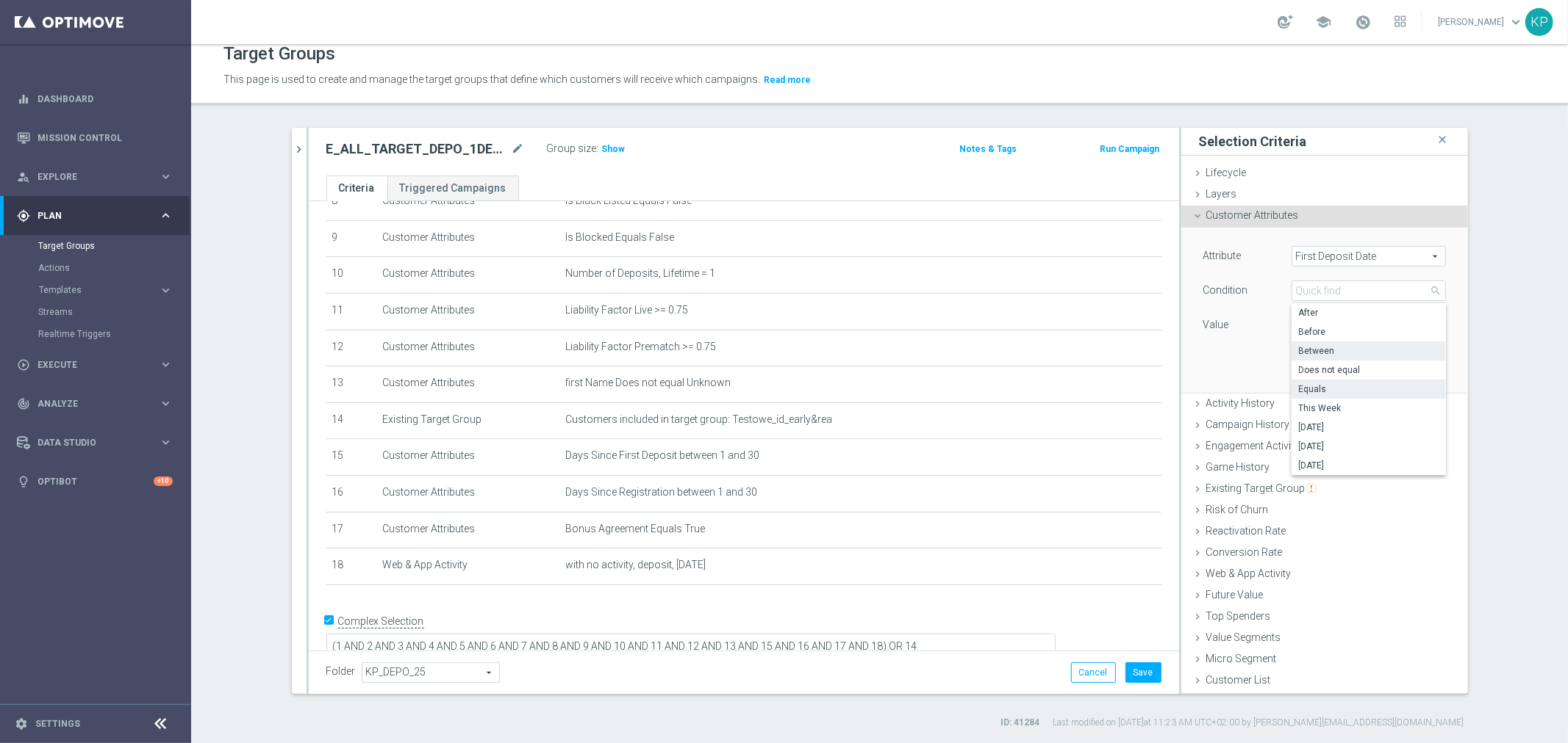
click at [1318, 351] on span "Between" at bounding box center [1369, 351] width 140 height 12
type input "Between"
click at [1323, 324] on input at bounding box center [1368, 325] width 154 height 21
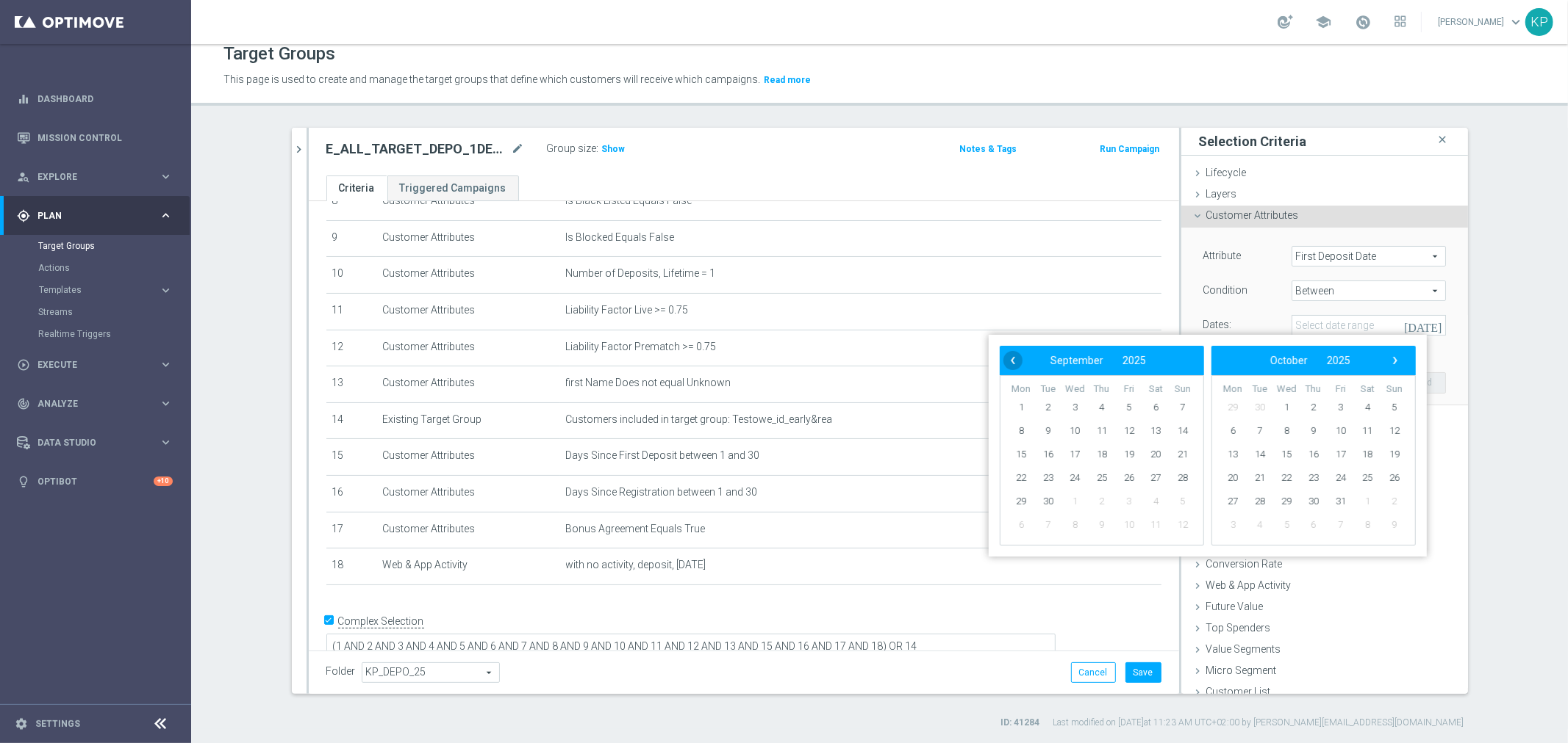
click at [1010, 354] on span "‹" at bounding box center [1012, 360] width 19 height 19
click at [1107, 478] on span "21" at bounding box center [1102, 478] width 23 height 23
click at [1177, 495] on span "31" at bounding box center [1183, 501] width 23 height 23
type input "[DATE] - [DATE]"
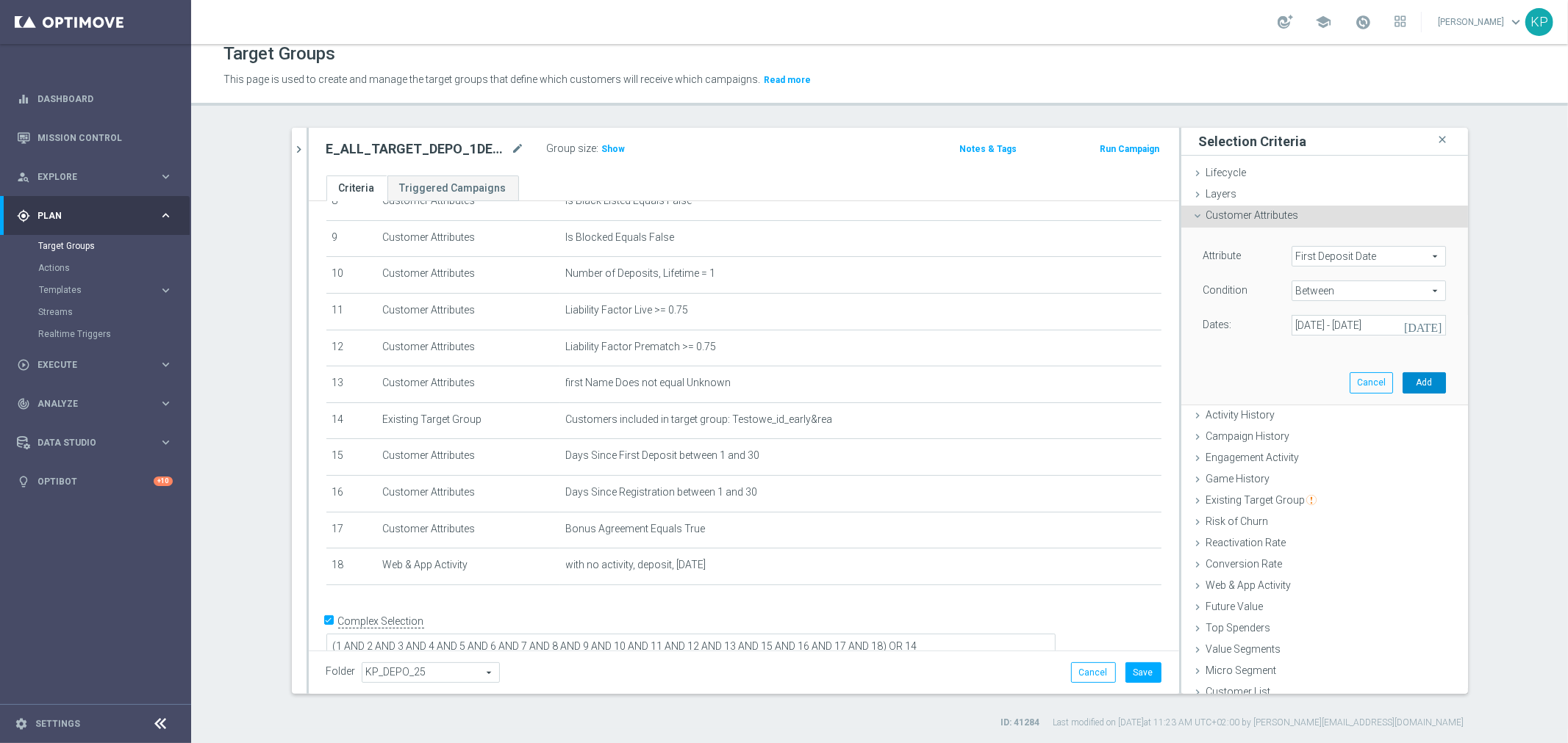
click at [1406, 382] on button "Add" at bounding box center [1424, 382] width 43 height 21
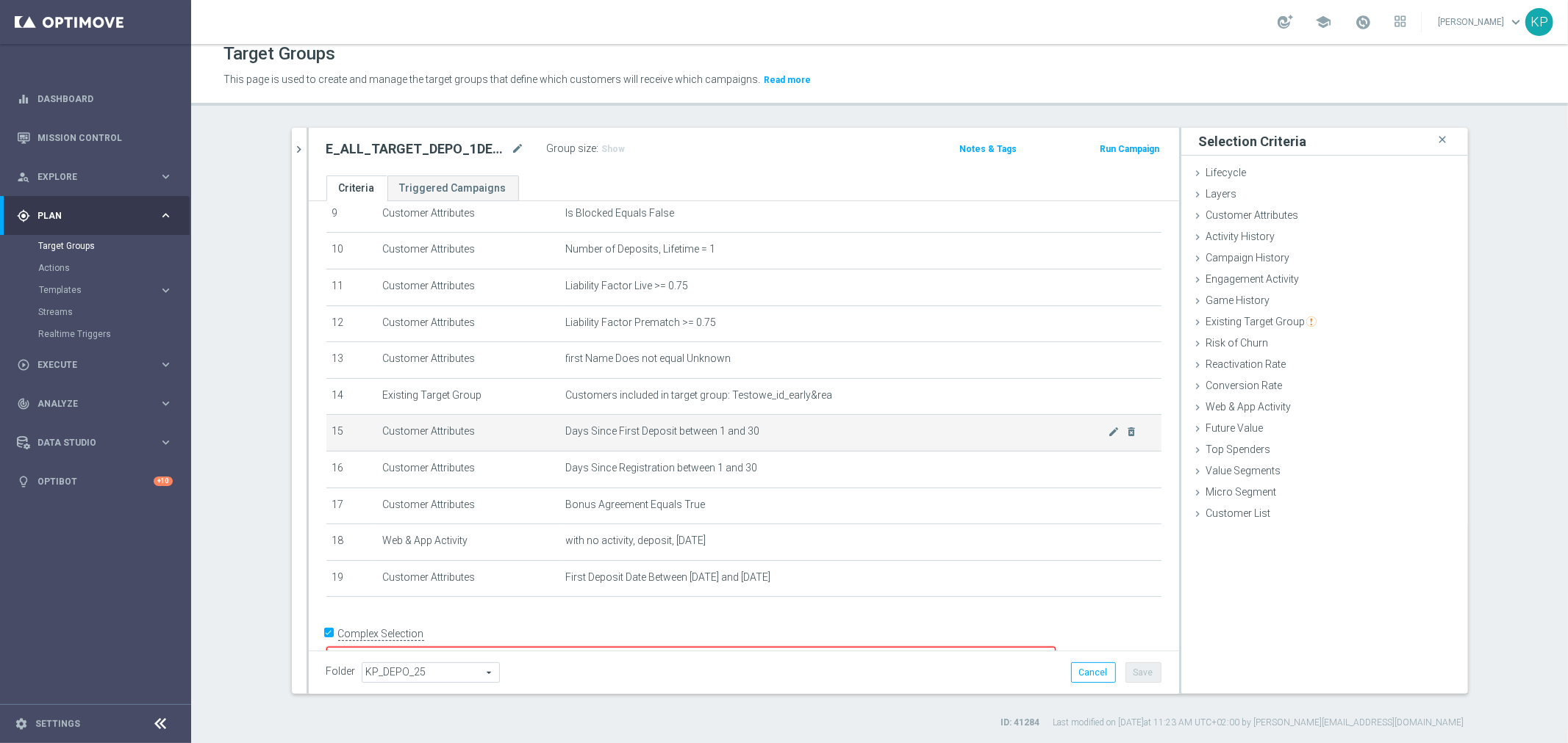
scroll to position [362, 0]
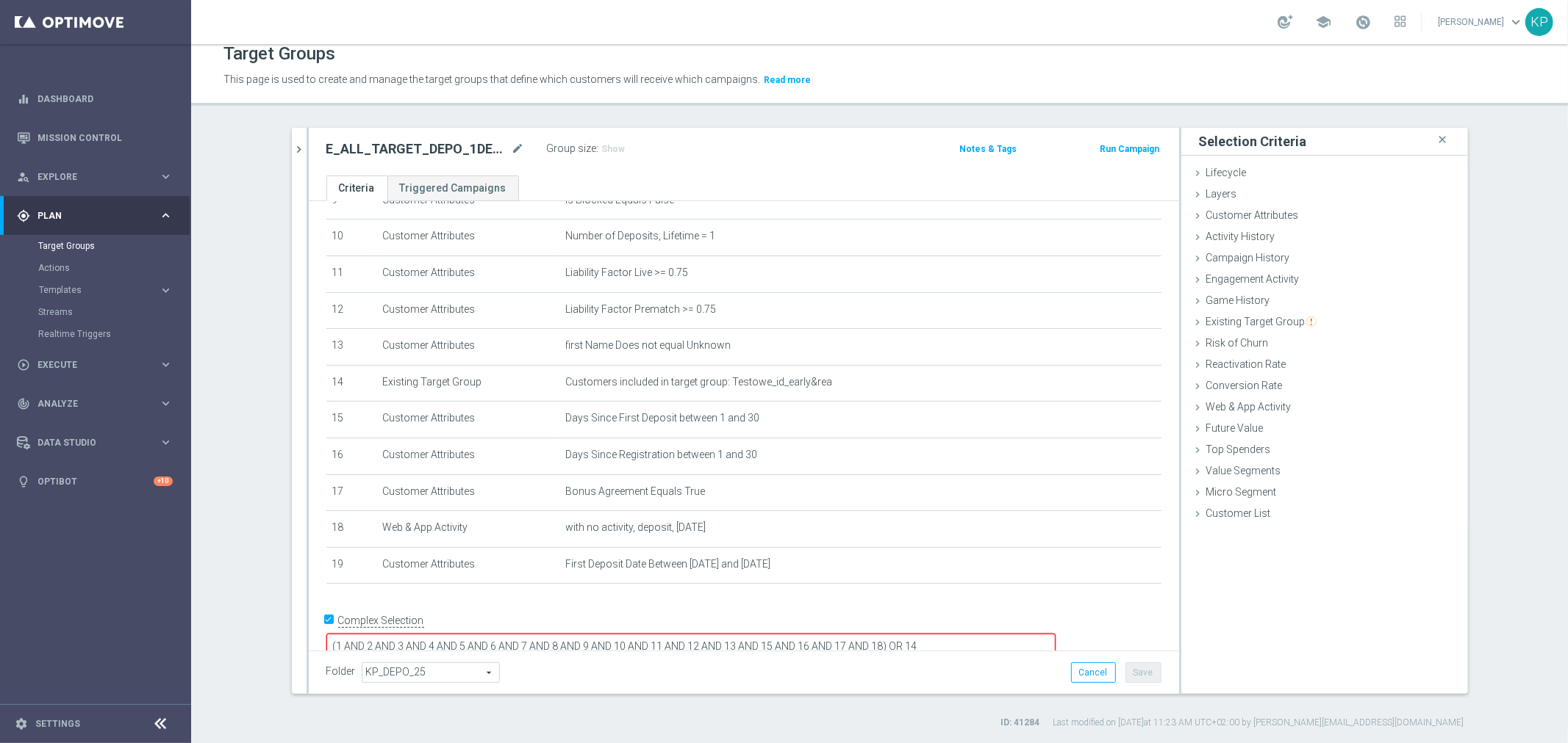
click at [983, 634] on textarea "(1 AND 2 AND 3 AND 4 AND 5 AND 6 AND 7 AND 8 AND 9 AND 10 AND 11 AND 12 AND 13 …" at bounding box center [691, 647] width 729 height 26
type textarea "(1 AND 2 AND 3 AND 4 AND 5 AND 6 AND 7 AND 8 AND 9 AND 10 AND 11 AND 12 AND 13 …"
click at [610, 157] on div "Group size : Show" at bounding box center [620, 149] width 147 height 21
click at [601, 154] on h3 "Show" at bounding box center [613, 149] width 26 height 16
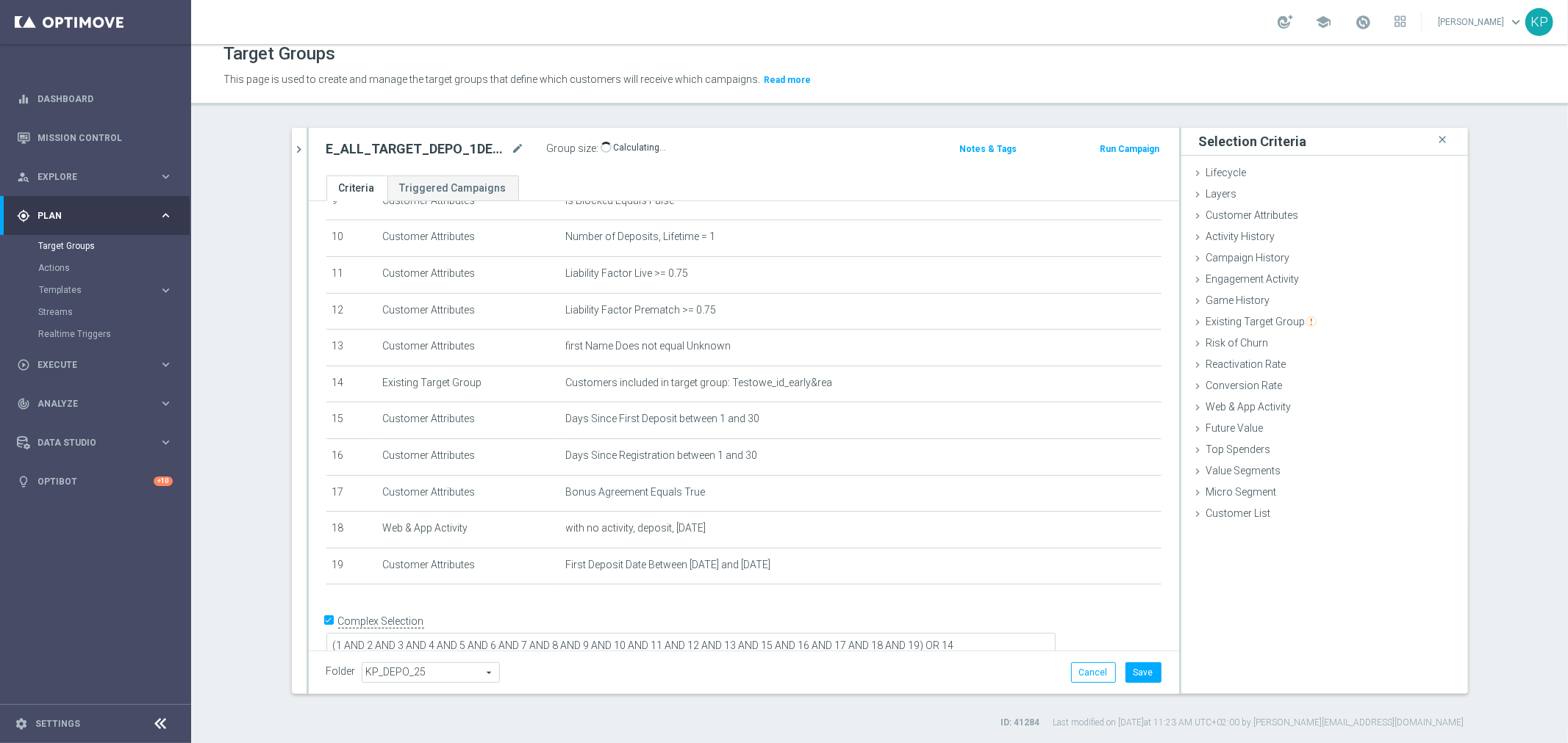
click at [597, 167] on div "E_ALL_TARGET_DEPO_1DEPO WO EXTRA50 AUG25_220925 mode_edit Group size : Show Cal…" at bounding box center [743, 151] width 871 height 48
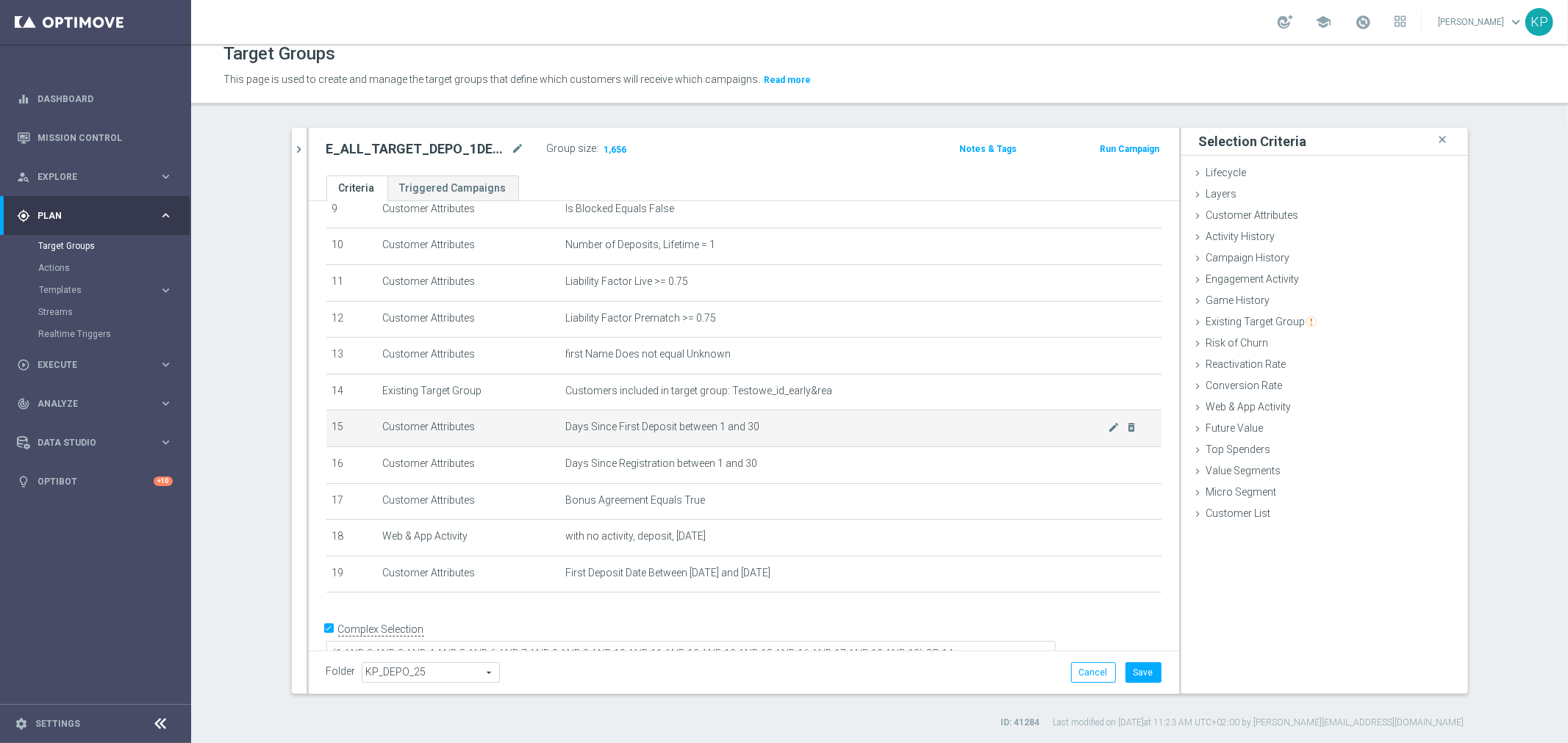
scroll to position [360, 0]
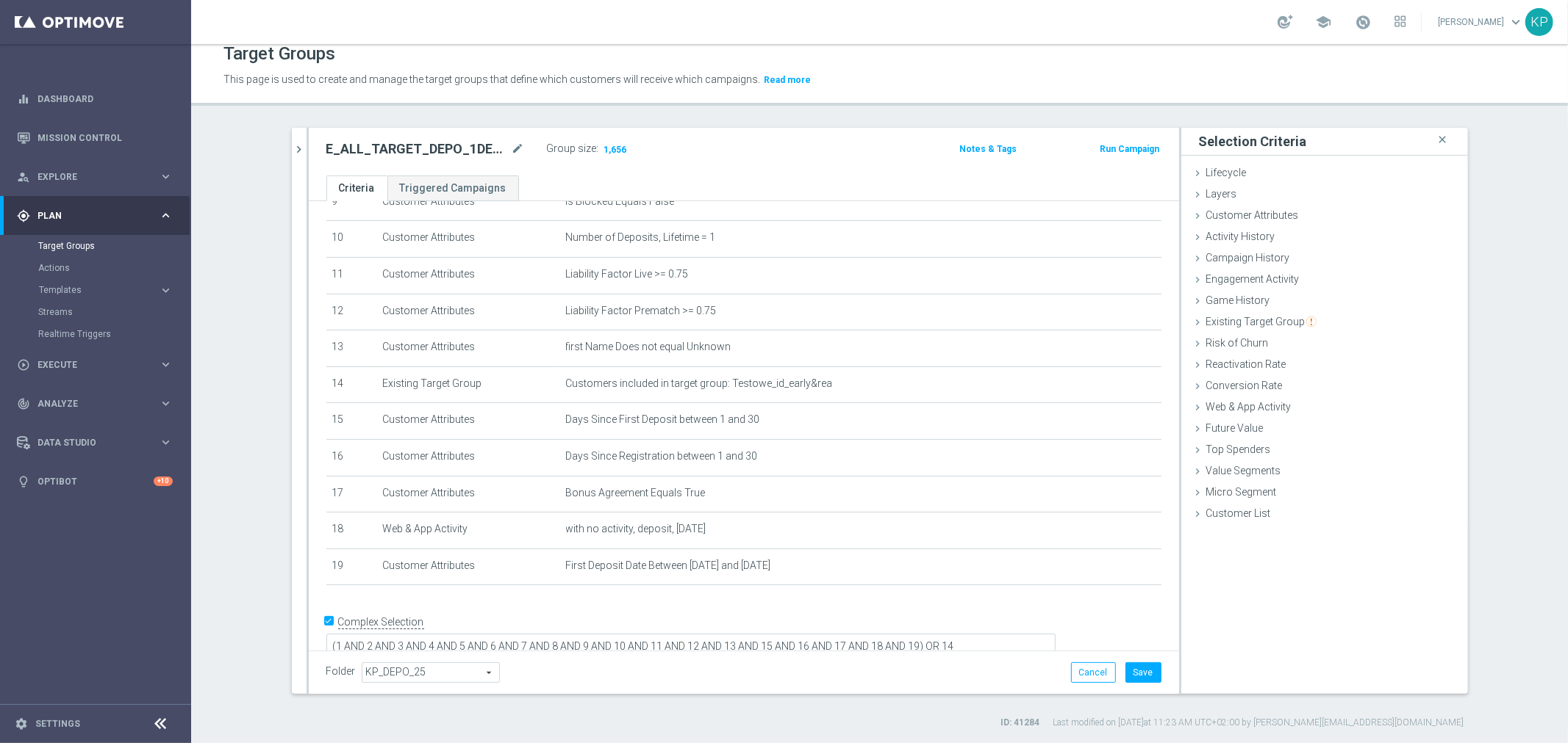
click at [790, 152] on div "E_ALL_TARGET_DEPO_1DEPO WO EXTRA50 AUG25_220925 mode_edit Group size : 1,656" at bounding box center [600, 151] width 571 height 23
click at [761, 162] on div "E_ALL_TARGET_DEPO_1DEPO WO EXTRA50 AUG25_220925 mode_edit Group size : 1,656 No…" at bounding box center [743, 151] width 871 height 48
click at [1076, 55] on div "Target Groups" at bounding box center [880, 54] width 1312 height 29
click at [1093, 41] on div "school [PERSON_NAME] keyboard_arrow_down KP" at bounding box center [880, 22] width 1377 height 44
click at [1001, 33] on div "school [PERSON_NAME] keyboard_arrow_down KP" at bounding box center [880, 22] width 1377 height 44
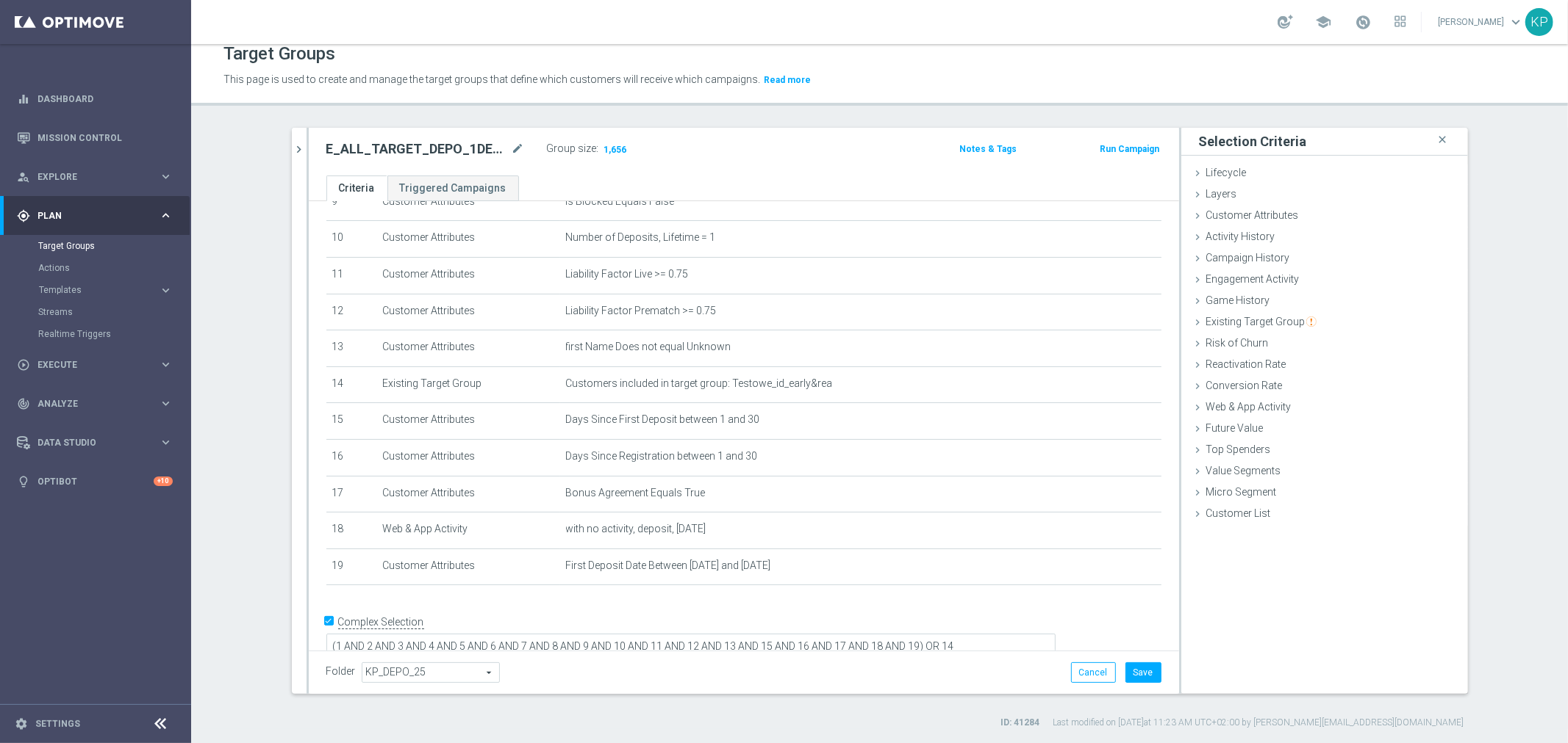
click at [1001, 33] on div "school [PERSON_NAME] keyboard_arrow_down KP" at bounding box center [880, 22] width 1377 height 44
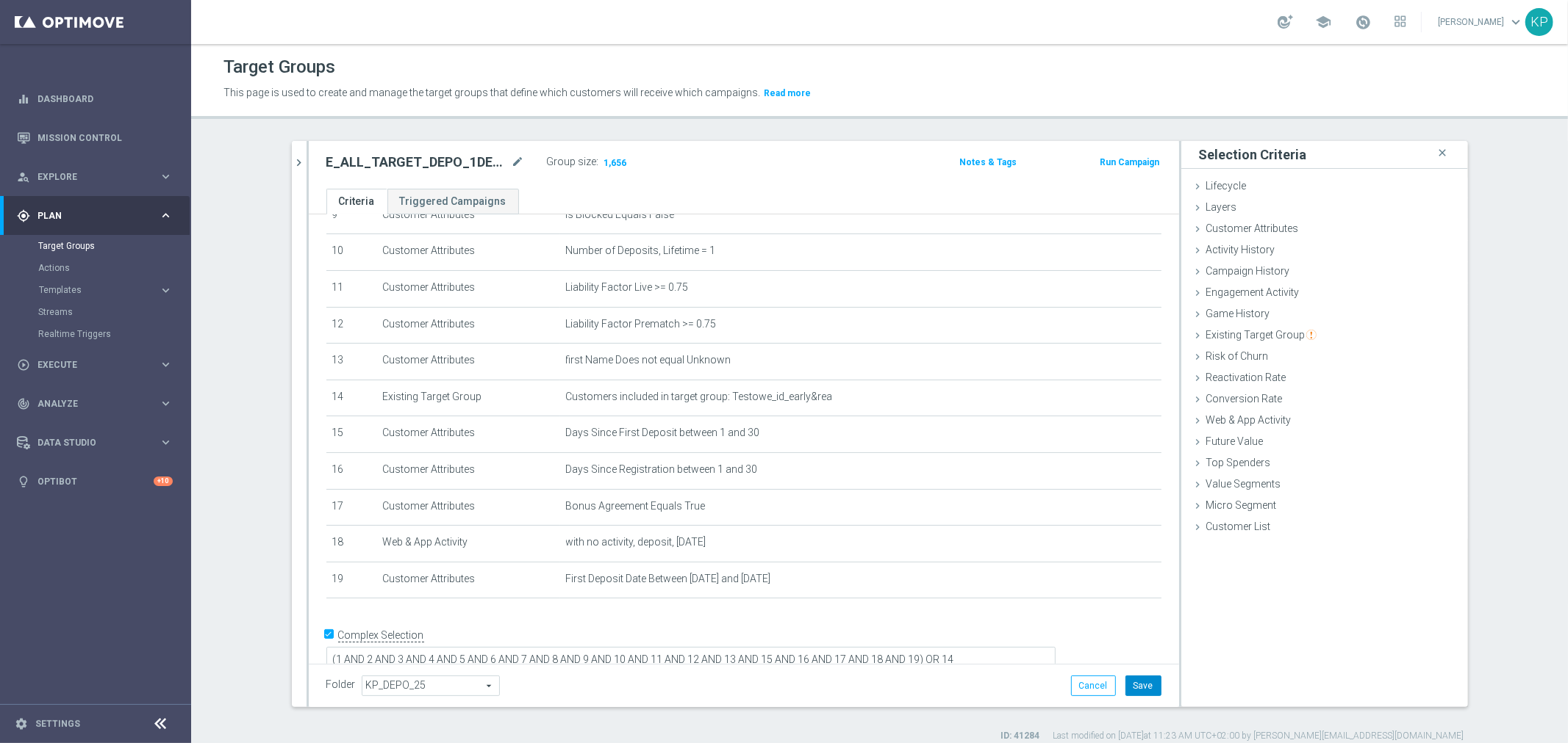
click at [1130, 688] on button "Save" at bounding box center [1143, 685] width 36 height 21
click at [292, 164] on icon "chevron_right" at bounding box center [299, 162] width 14 height 14
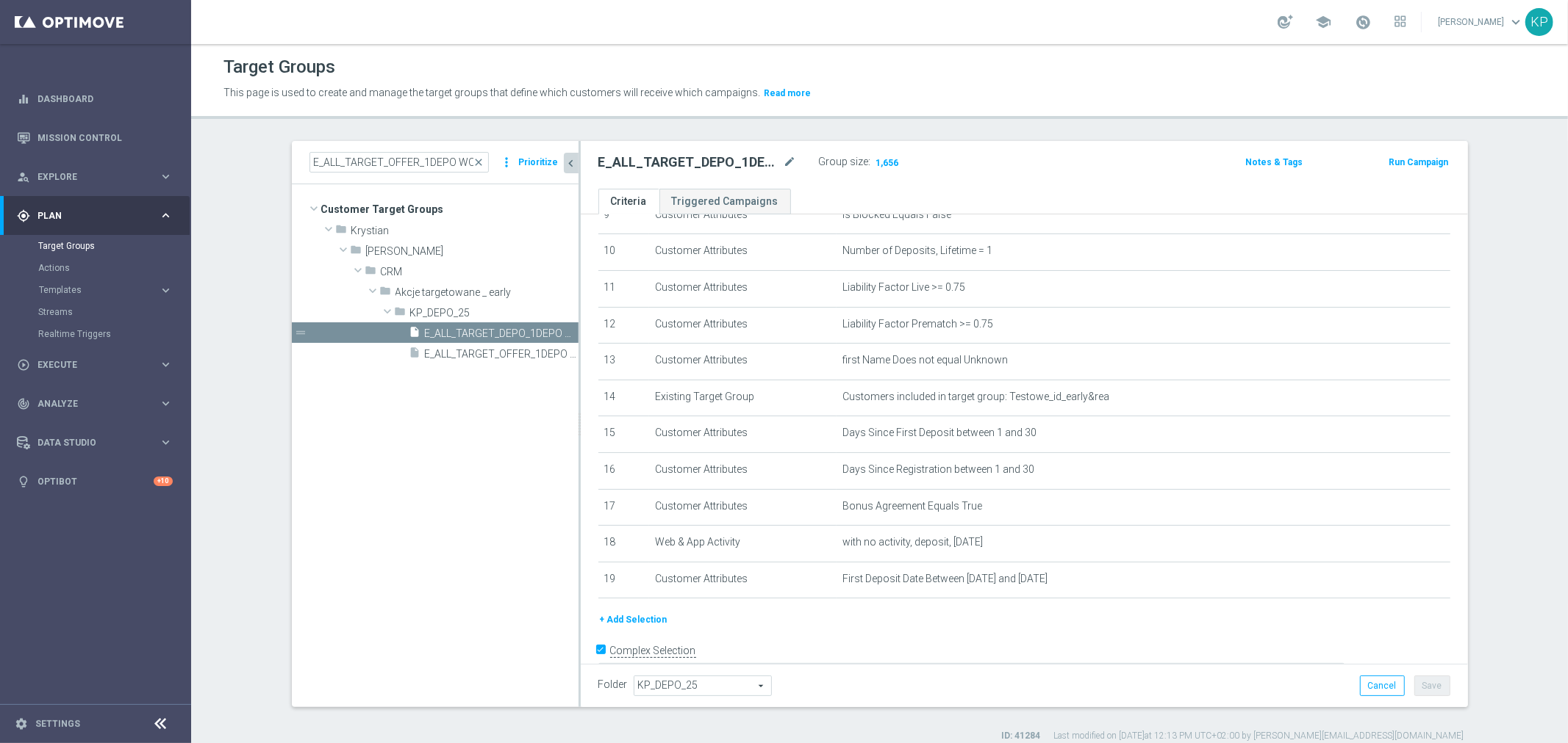
click at [503, 416] on tree-viewport "Customer Target Groups library_add create_new_folder folder" at bounding box center [435, 445] width 287 height 522
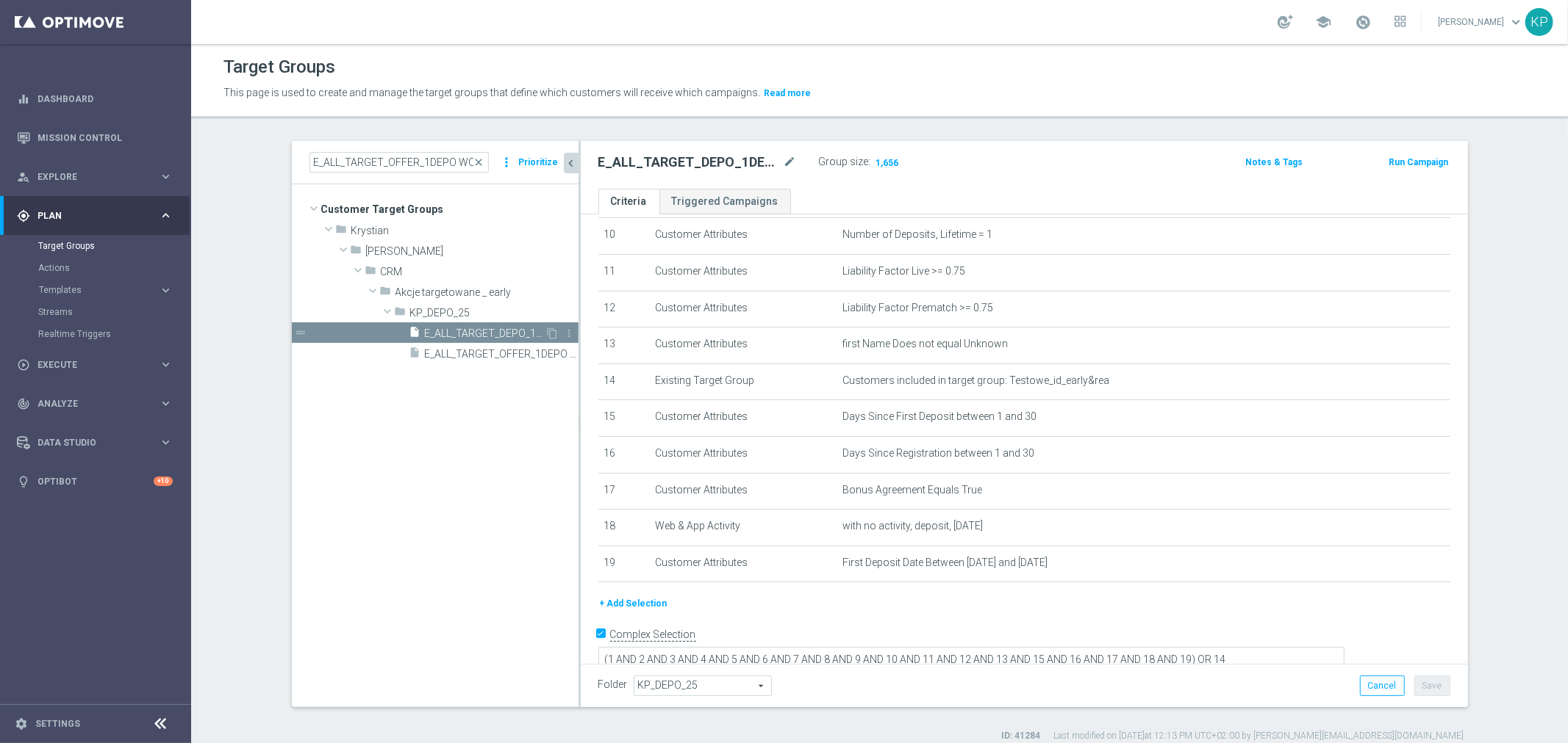
click at [537, 331] on span "E_ALL_TARGET_DEPO_1DEPO WO EXTRA50 AUG25_220925" at bounding box center [485, 334] width 121 height 13
click at [547, 332] on icon "content_copy" at bounding box center [552, 333] width 12 height 12
click at [783, 157] on icon "mode_edit" at bounding box center [789, 162] width 14 height 18
click at [669, 157] on input "Copy of E_ALL_TARGET_DEPO_1DEPO WO EXTRA50 AUG25_220925" at bounding box center [697, 163] width 198 height 21
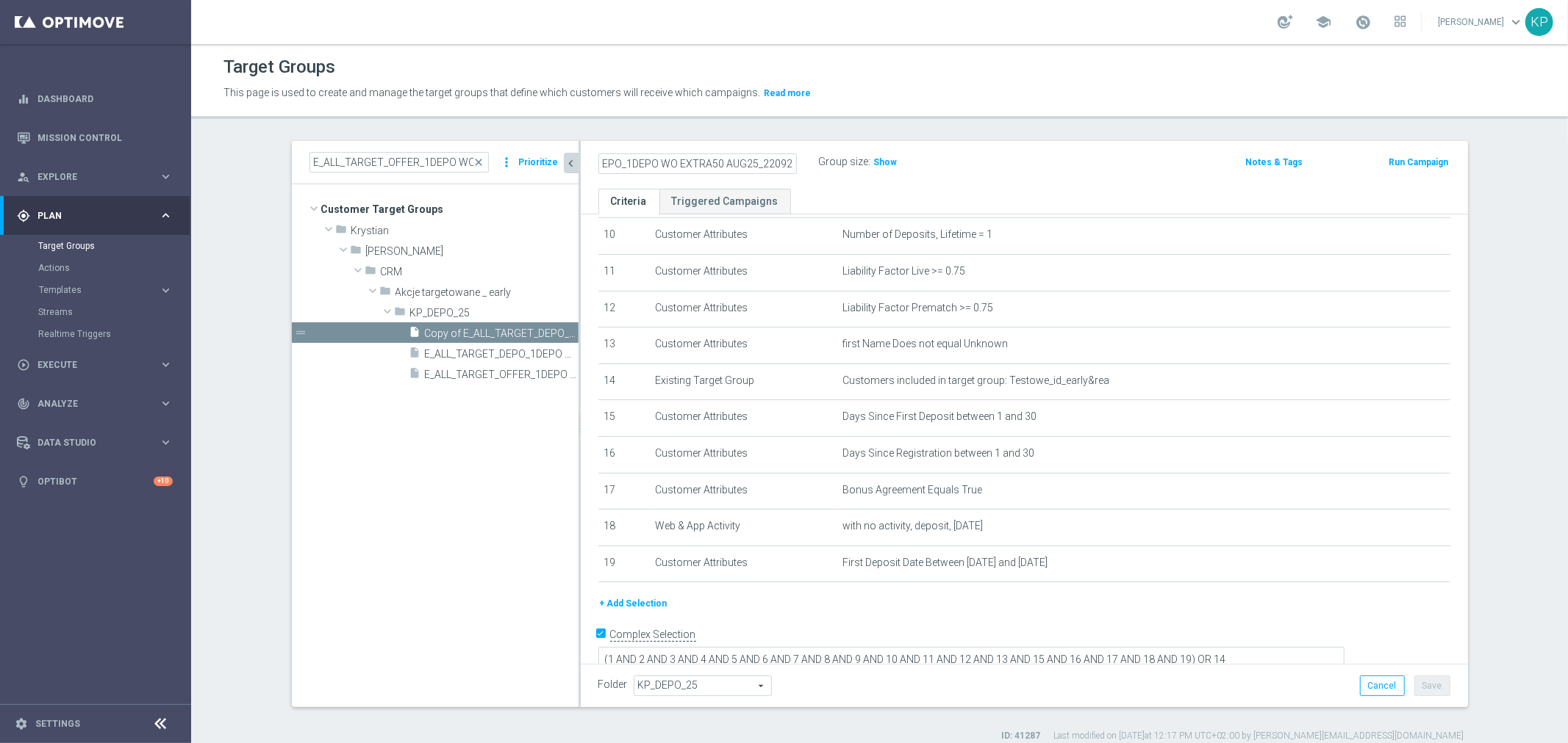
scroll to position [0, 0]
click at [581, 164] on div "Copy of E_ALL_TARGET_DEPO_1DEPO WO EXTRA50 AUG25_220925 Group size : Show Notes…" at bounding box center [1024, 164] width 887 height 48
click at [612, 166] on input "Copy of E_ALL_TARGET_DEPO_1DEPO WO EXTRA50 AUG25_220925" at bounding box center [697, 163] width 198 height 21
drag, startPoint x: 635, startPoint y: 159, endPoint x: 542, endPoint y: 159, distance: 93.0
click at [544, 159] on as-split "E_ALL_TARGET_OFFER_1DEPO WO BARCELONA_210925 close more_vert Prioritize Custome…" at bounding box center [879, 424] width 1176 height 566
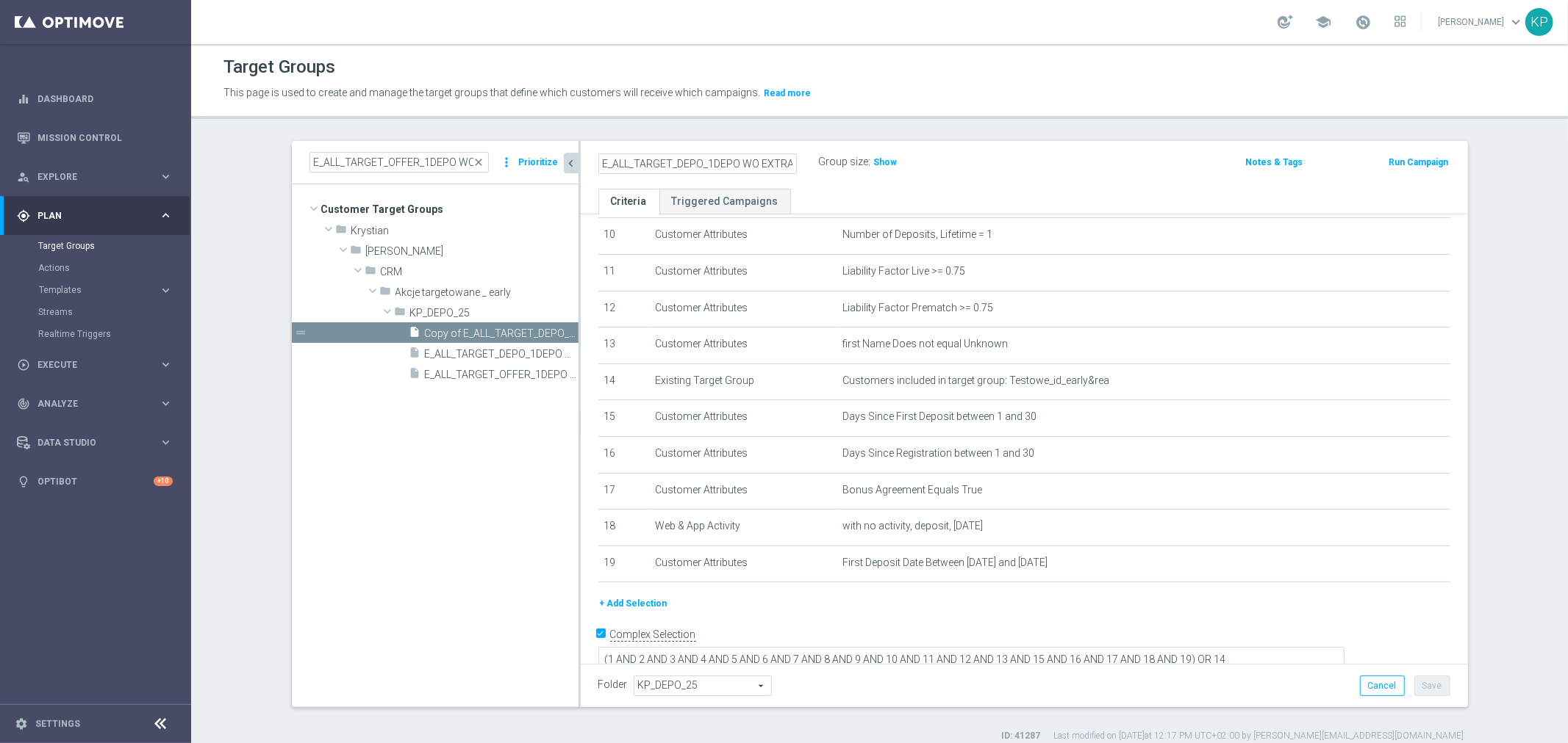
click at [708, 159] on input "E_ALL_TARGET_DEPO_1DEPO WO EXTRA50 AUG25_220925" at bounding box center [697, 163] width 198 height 21
drag, startPoint x: 693, startPoint y: 163, endPoint x: 829, endPoint y: 163, distance: 136.0
click at [829, 163] on div "E_ALL_TARGET_DEPO_2DEPO WO EXTRA50 AUG25_220925 Group size : Show" at bounding box center [879, 163] width 583 height 22
click at [755, 163] on input "E_ALL_TARGET_DEPO_2DEPO WO EXTRA50 AUG25_220925" at bounding box center [697, 163] width 198 height 21
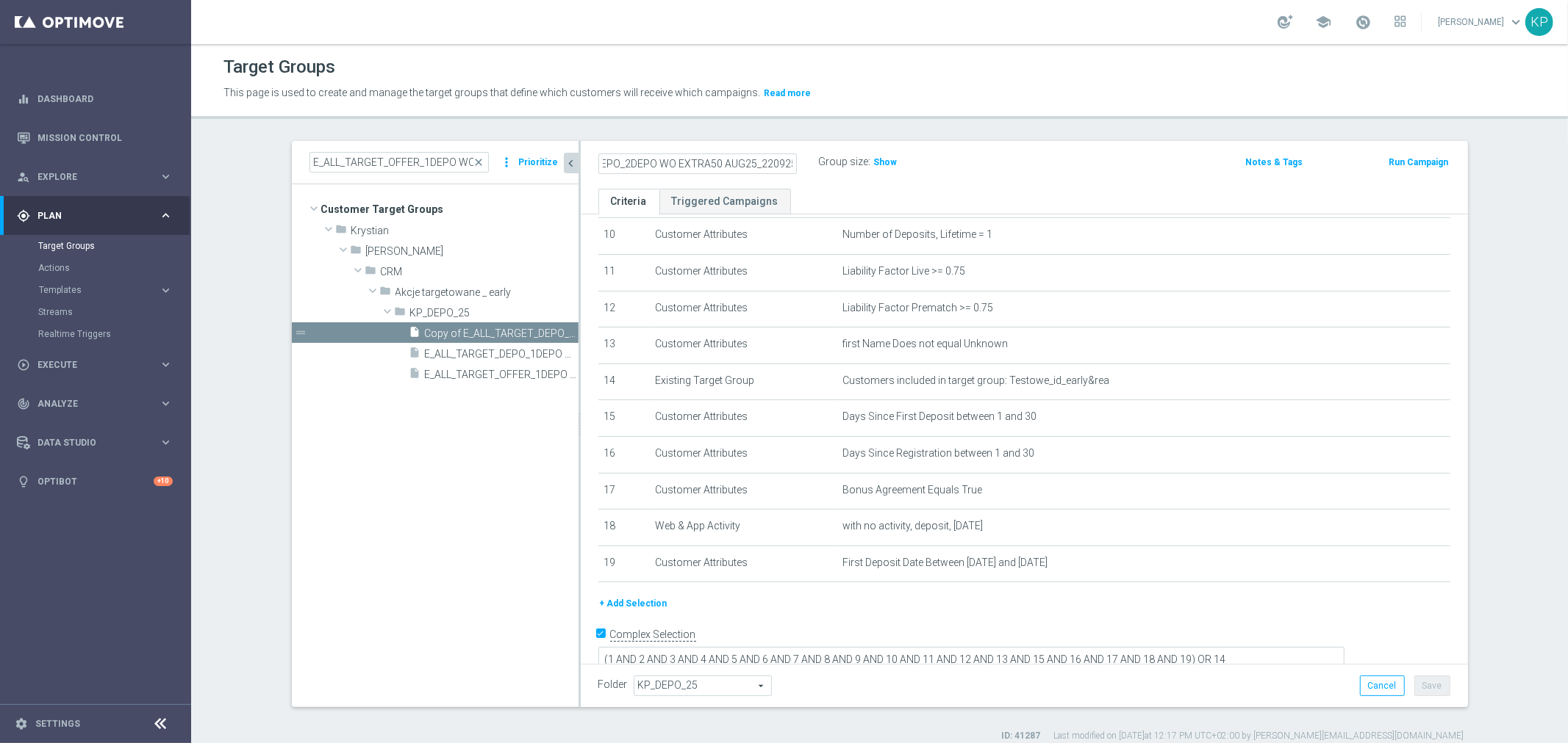
type input "E_ALL_TARGET_DEPO_2DEPO WO EXTRA50 AUG25_220925"
click at [1042, 177] on div "E_ALL_TARGET_DEPO_2DEPO WO EXTRA50 AUG25_220925 Group size : Show Notes & Tags …" at bounding box center [1024, 164] width 887 height 48
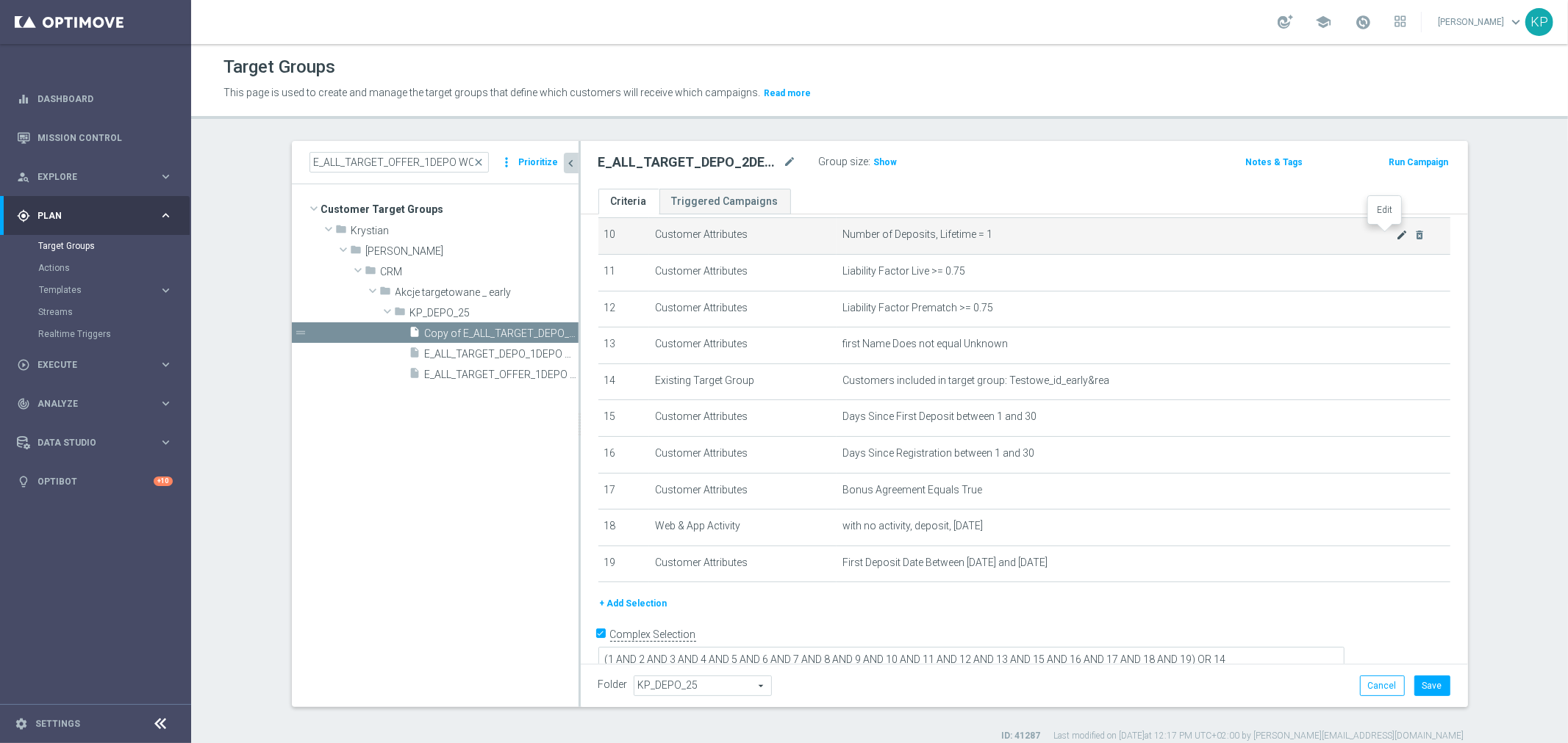
click at [1396, 229] on icon "mode_edit" at bounding box center [1401, 234] width 12 height 12
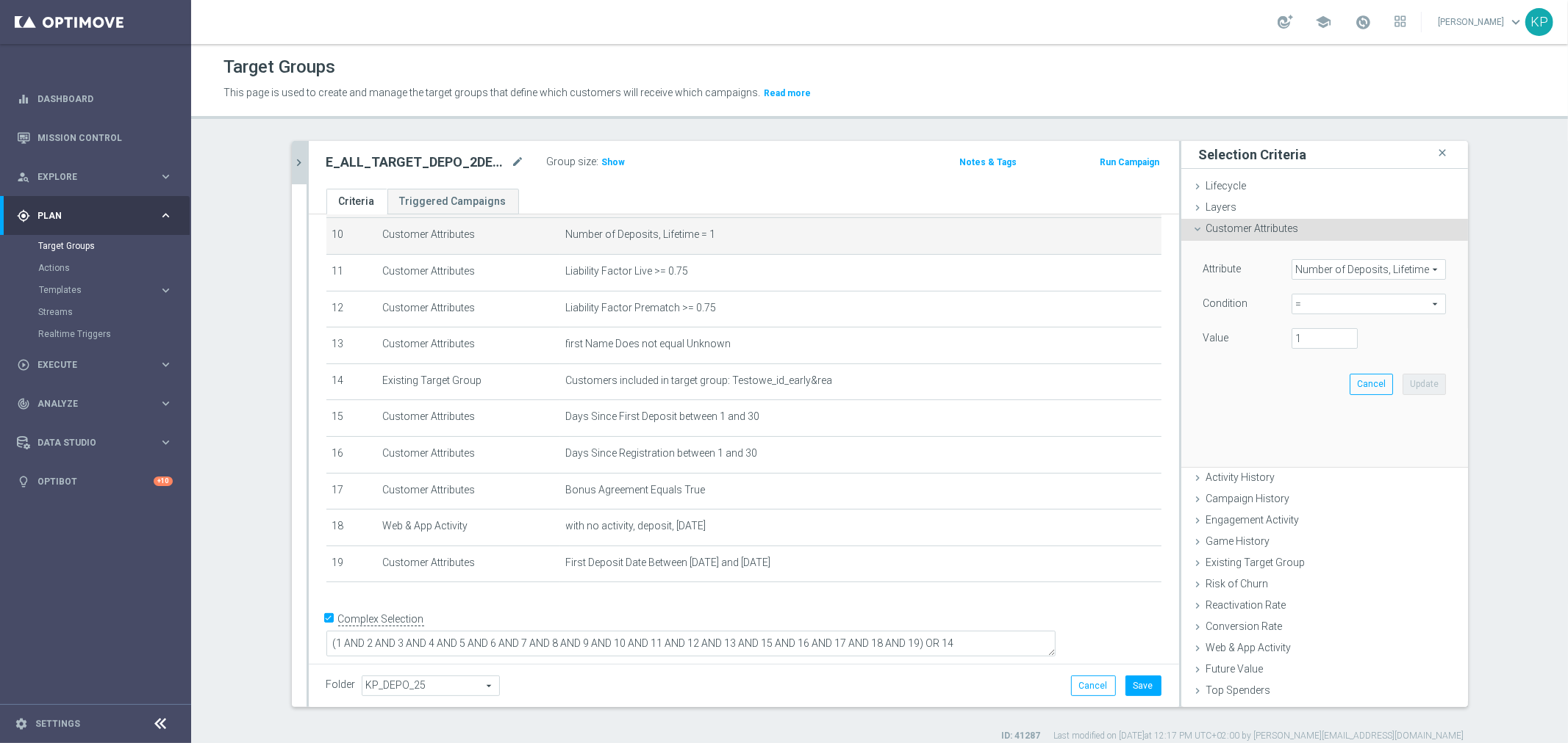
scroll to position [361, 0]
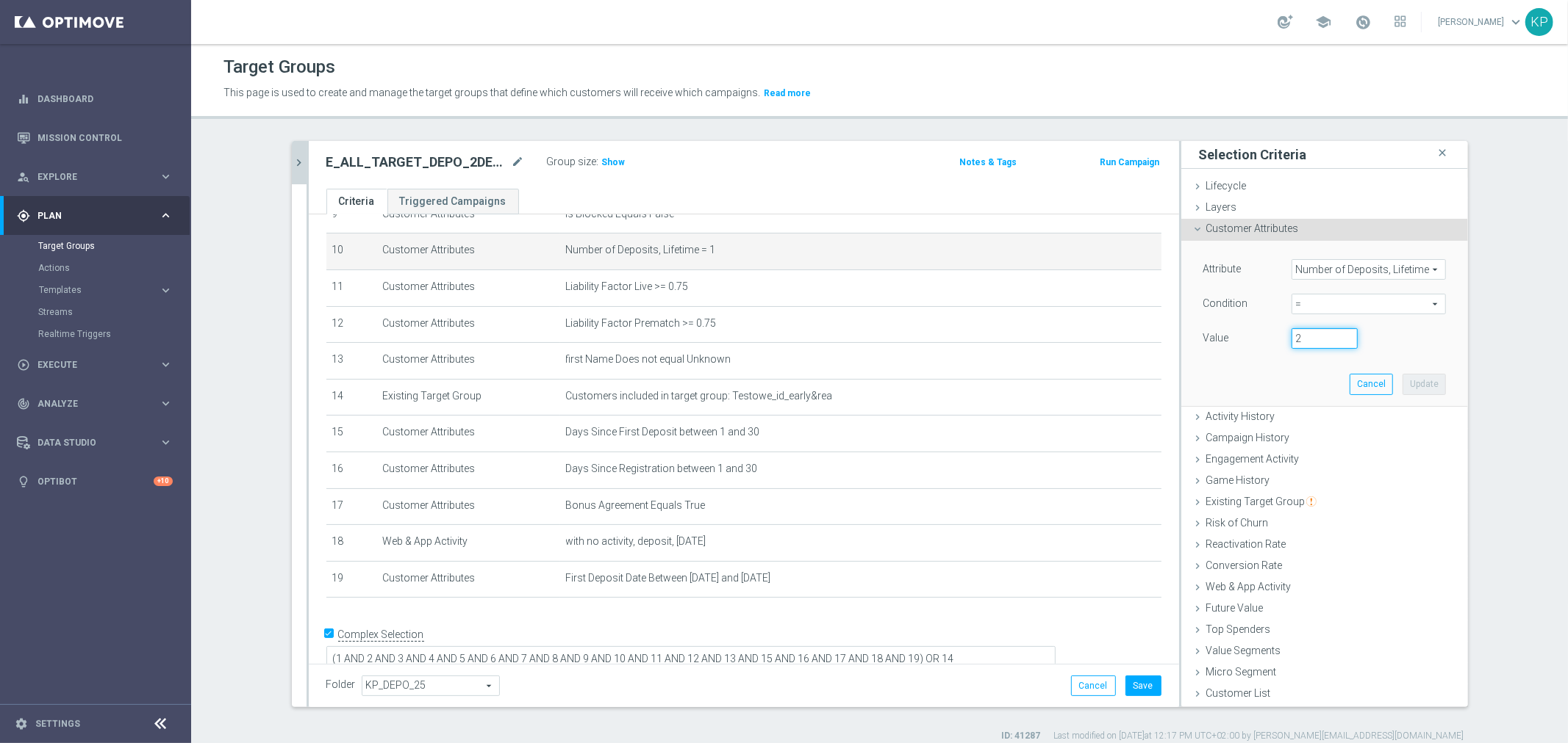
type input "2"
click at [1341, 335] on input "2" at bounding box center [1324, 338] width 66 height 21
click at [1406, 379] on button "Update" at bounding box center [1424, 384] width 43 height 21
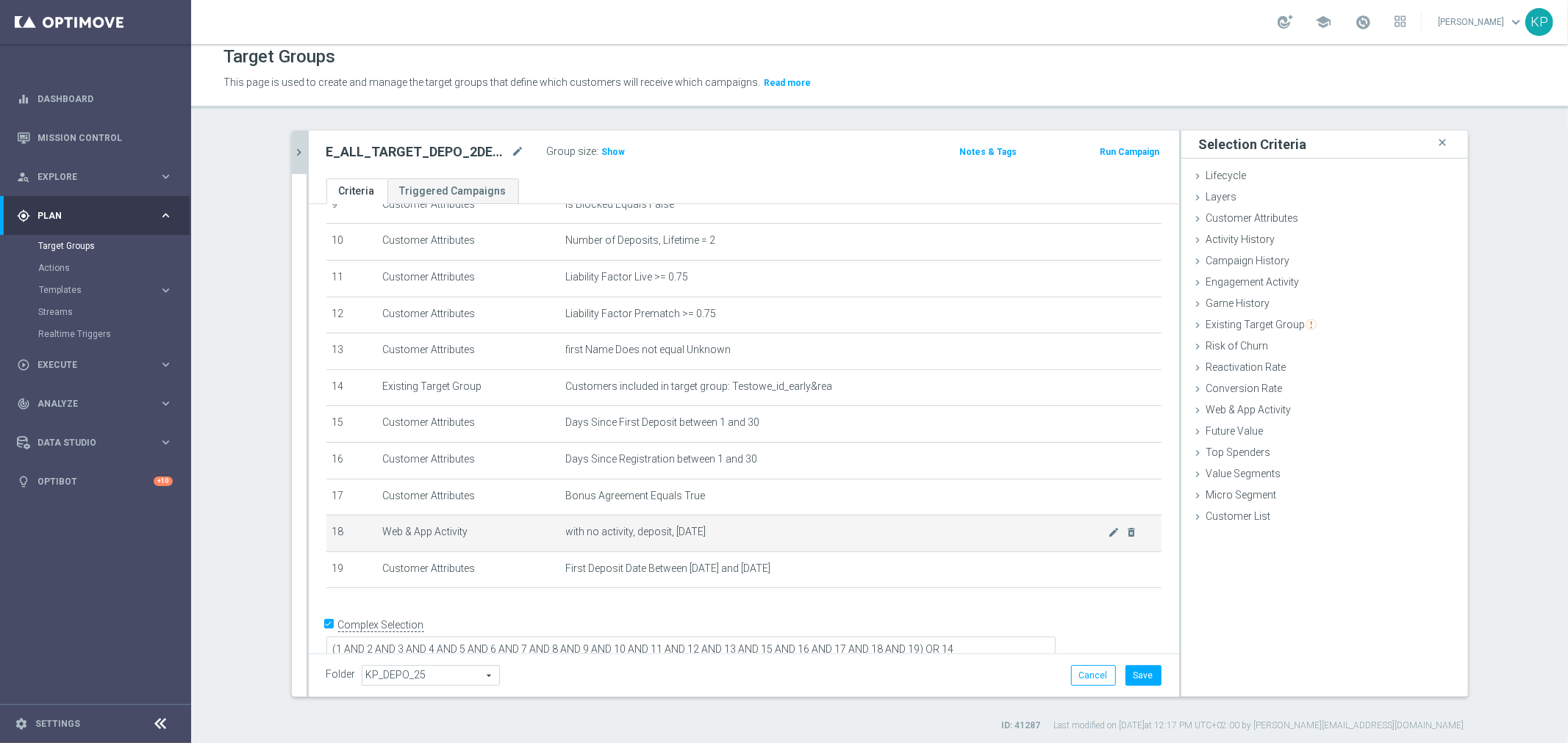
scroll to position [14, 0]
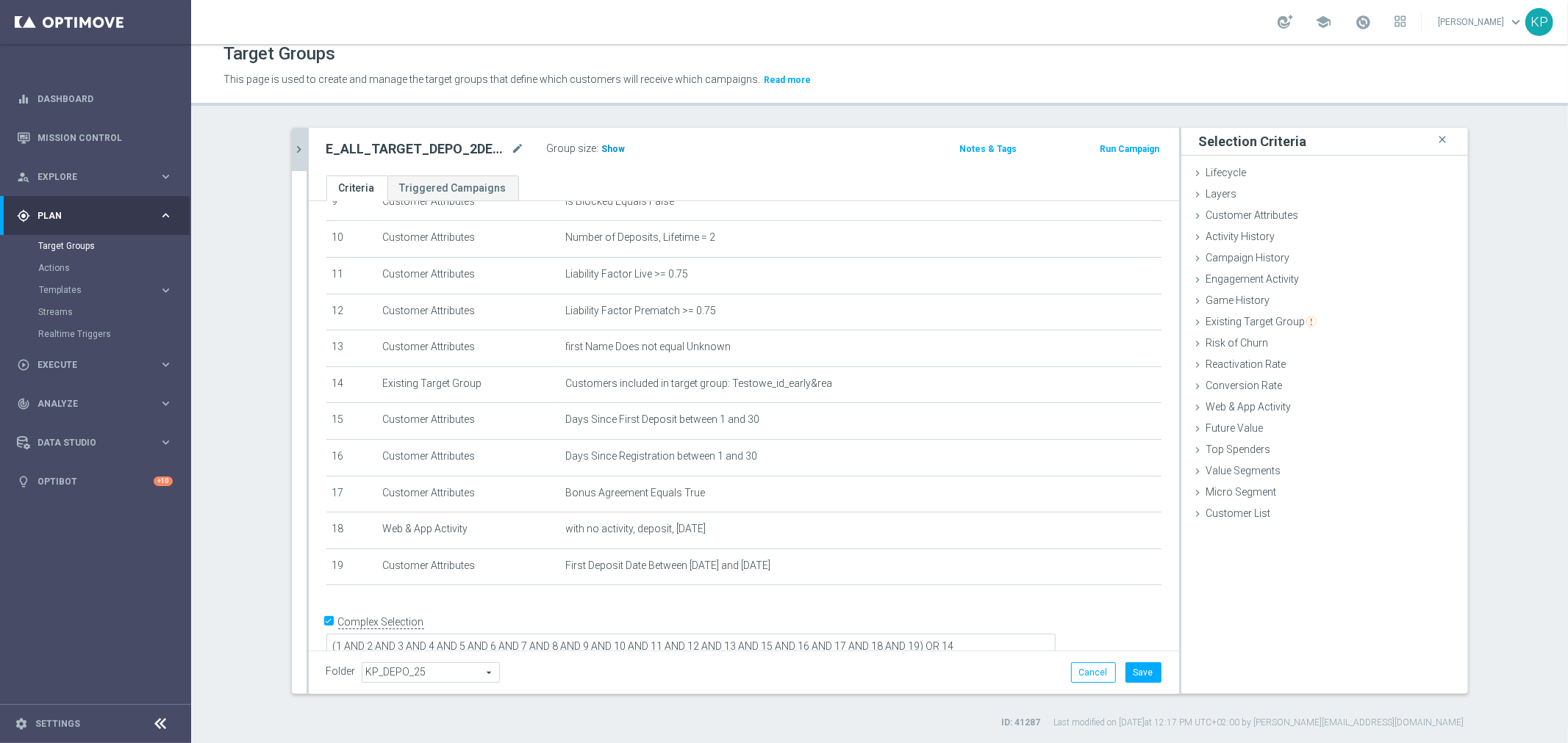
click at [601, 149] on h3 "Show" at bounding box center [613, 149] width 26 height 16
click at [713, 165] on div "E_ALL_TARGET_DEPO_2DEPO WO EXTRA50 AUG25_220925 mode_edit Group size : 385 Note…" at bounding box center [743, 151] width 871 height 48
click at [1137, 672] on button "Save" at bounding box center [1143, 673] width 36 height 21
click at [365, 149] on h2 "E_ALL_TARGET_DEPO_2DEPO WO EXTRA50 AUG25_220925" at bounding box center [418, 150] width 182 height 18
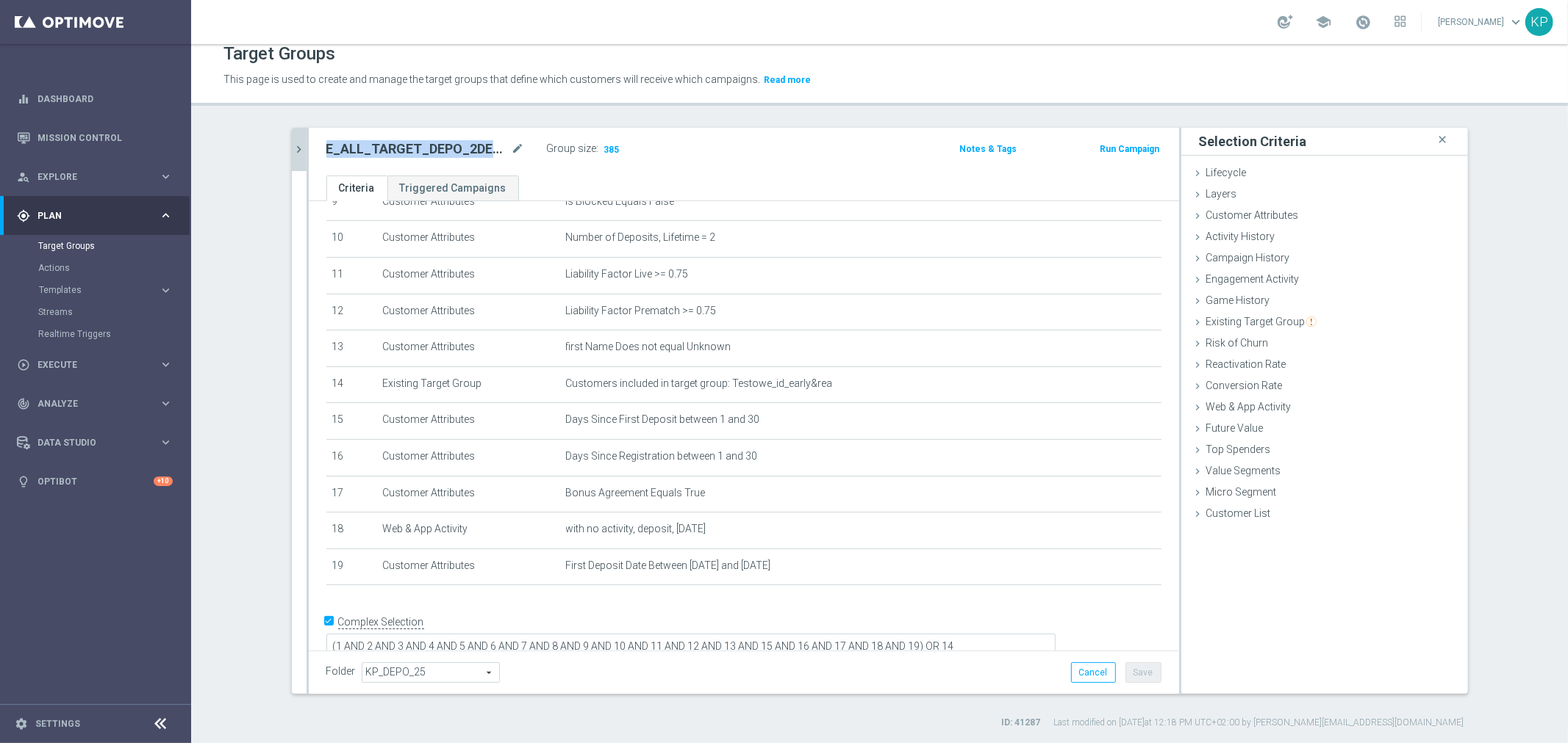
click at [365, 149] on h2 "E_ALL_TARGET_DEPO_2DEPO WO EXTRA50 AUG25_220925" at bounding box center [418, 150] width 182 height 18
drag, startPoint x: 429, startPoint y: 158, endPoint x: 420, endPoint y: 149, distance: 12.7
click at [420, 149] on h2 "E_ALL_TARGET_DEPO_2DEPO WO EXTRA50 AUG25_220925" at bounding box center [418, 150] width 182 height 18
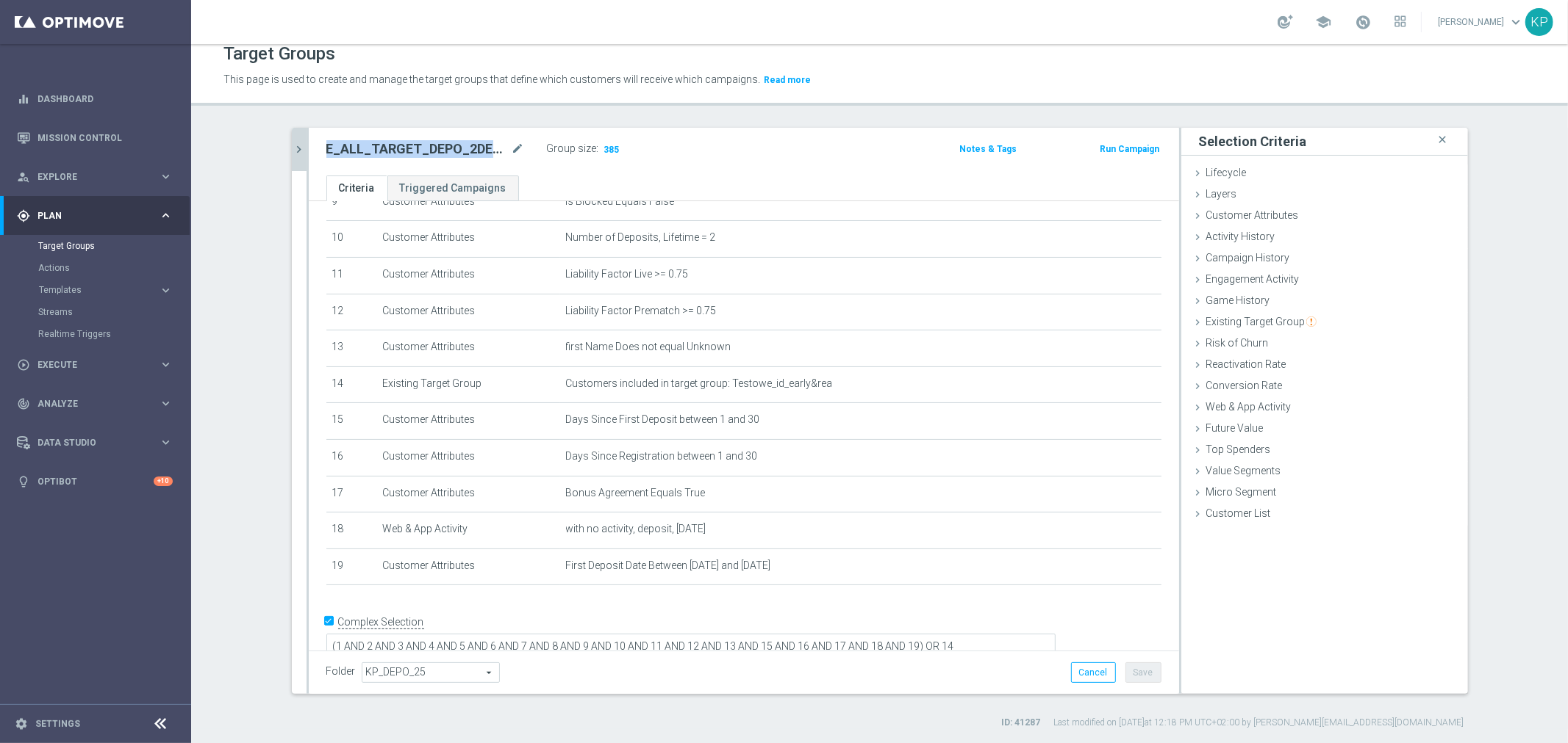
copy div "E_ALL_TARGET_DEPO_2DEPO WO EXTRA50 AUG25_220925"
drag, startPoint x: 1110, startPoint y: 31, endPoint x: 1101, endPoint y: 33, distance: 9.2
click at [1110, 31] on div "school [PERSON_NAME] keyboard_arrow_down KP" at bounding box center [880, 22] width 1377 height 44
click at [315, 149] on div "E_ALL_TARGET_DEPO_2DEPO WO EXTRA50 AUG25_220925 mode_edit Group size : 385" at bounding box center [600, 151] width 571 height 23
click at [295, 144] on icon "chevron_right" at bounding box center [299, 149] width 14 height 14
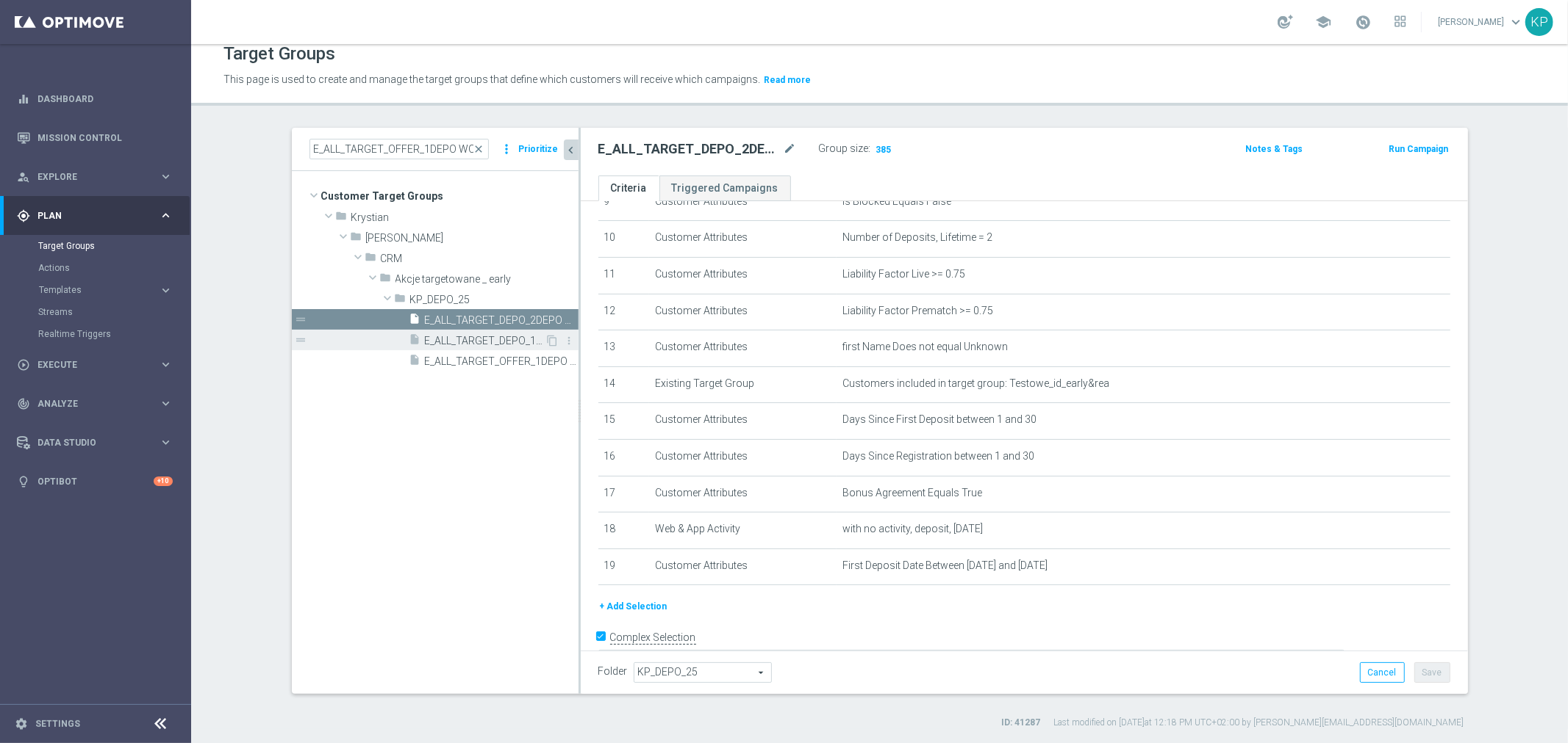
click at [493, 341] on span "E_ALL_TARGET_DEPO_1DEPO WO EXTRA50 AUG25_220925" at bounding box center [485, 341] width 121 height 13
click at [629, 141] on h2 "E_ALL_TARGET_DEPO_1DEPO WO EXTRA50 AUG25_220925" at bounding box center [689, 150] width 182 height 18
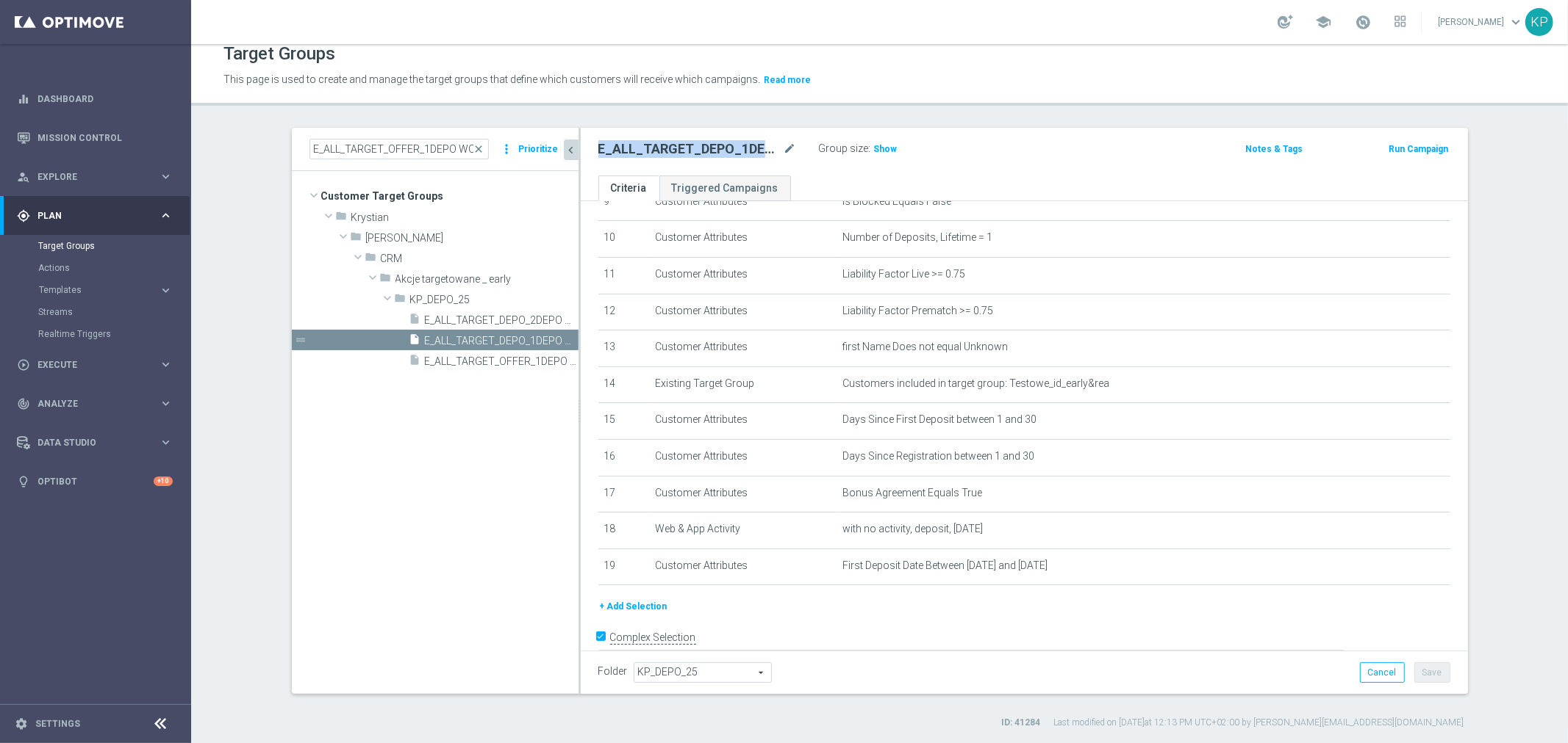
click at [629, 141] on h2 "E_ALL_TARGET_DEPO_1DEPO WO EXTRA50 AUG25_220925" at bounding box center [689, 150] width 182 height 18
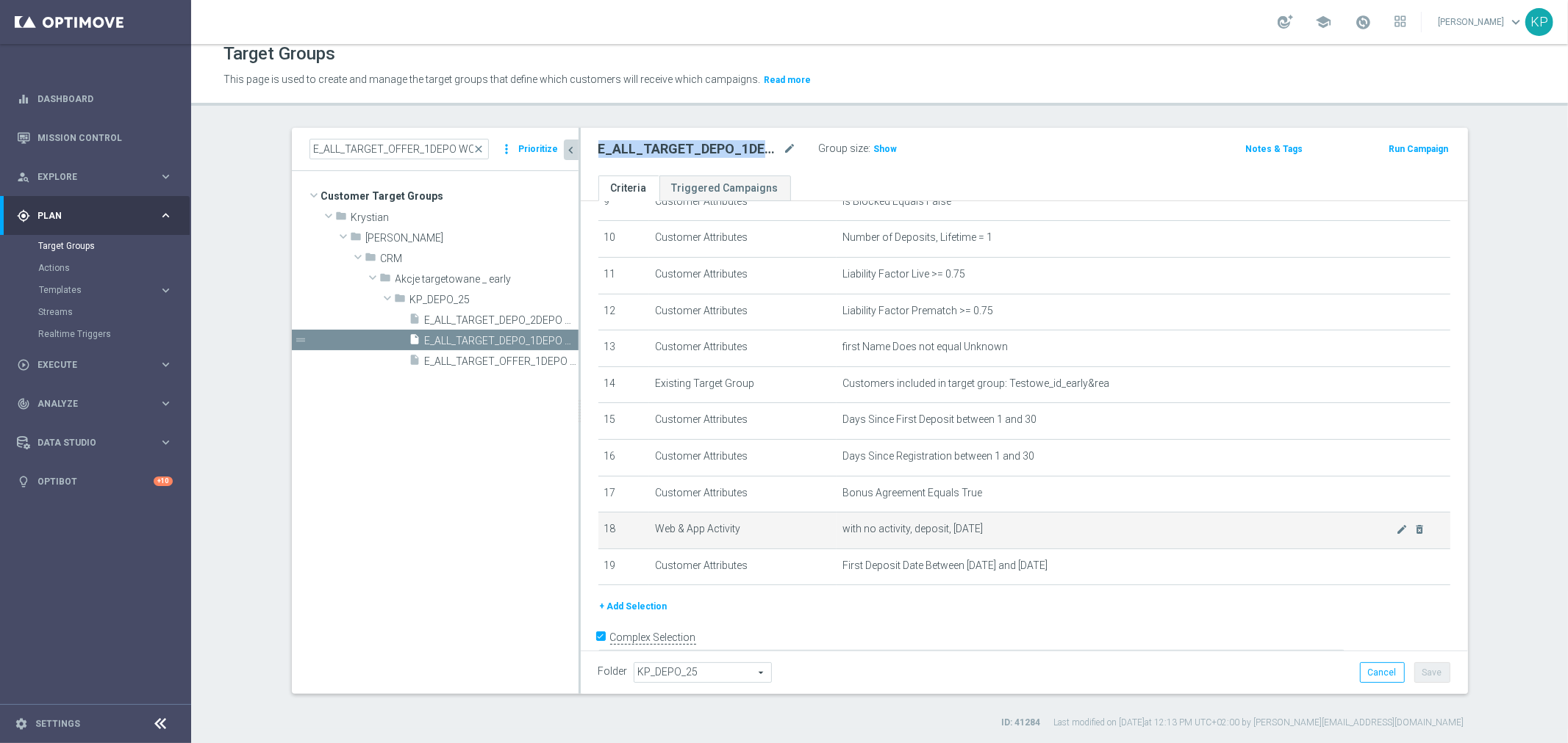
copy div "E_ALL_TARGET_DEPO_1DEPO WO EXTRA50 AUG25_220925"
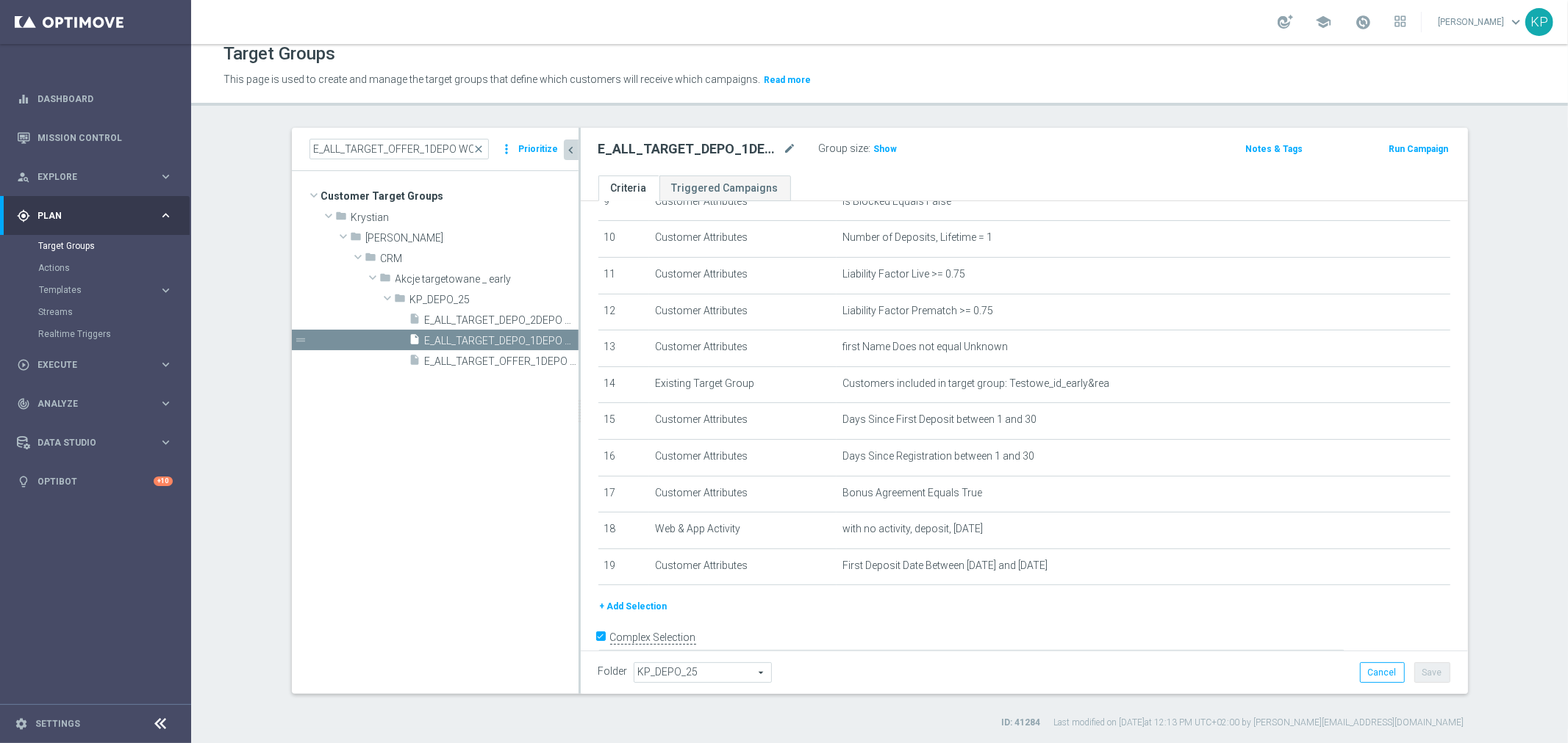
click at [1148, 79] on p "This page is used to create and manage the target groups that define which cust…" at bounding box center [713, 80] width 978 height 16
click at [1088, 172] on div "E_ALL_TARGET_DEPO_1DEPO WO EXTRA50 AUG25_220925 mode_edit Group size : Show Not…" at bounding box center [1024, 151] width 887 height 48
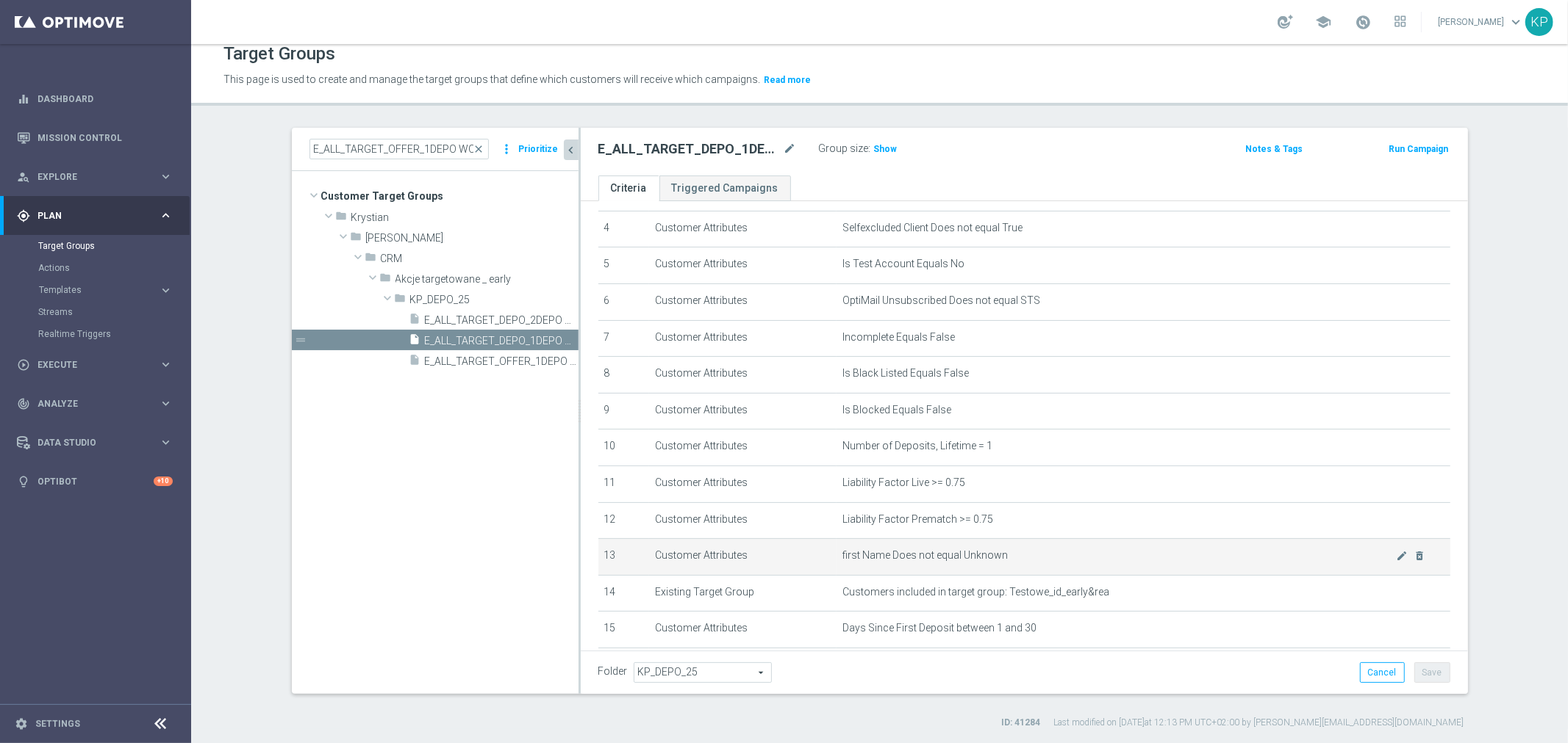
scroll to position [244, 0]
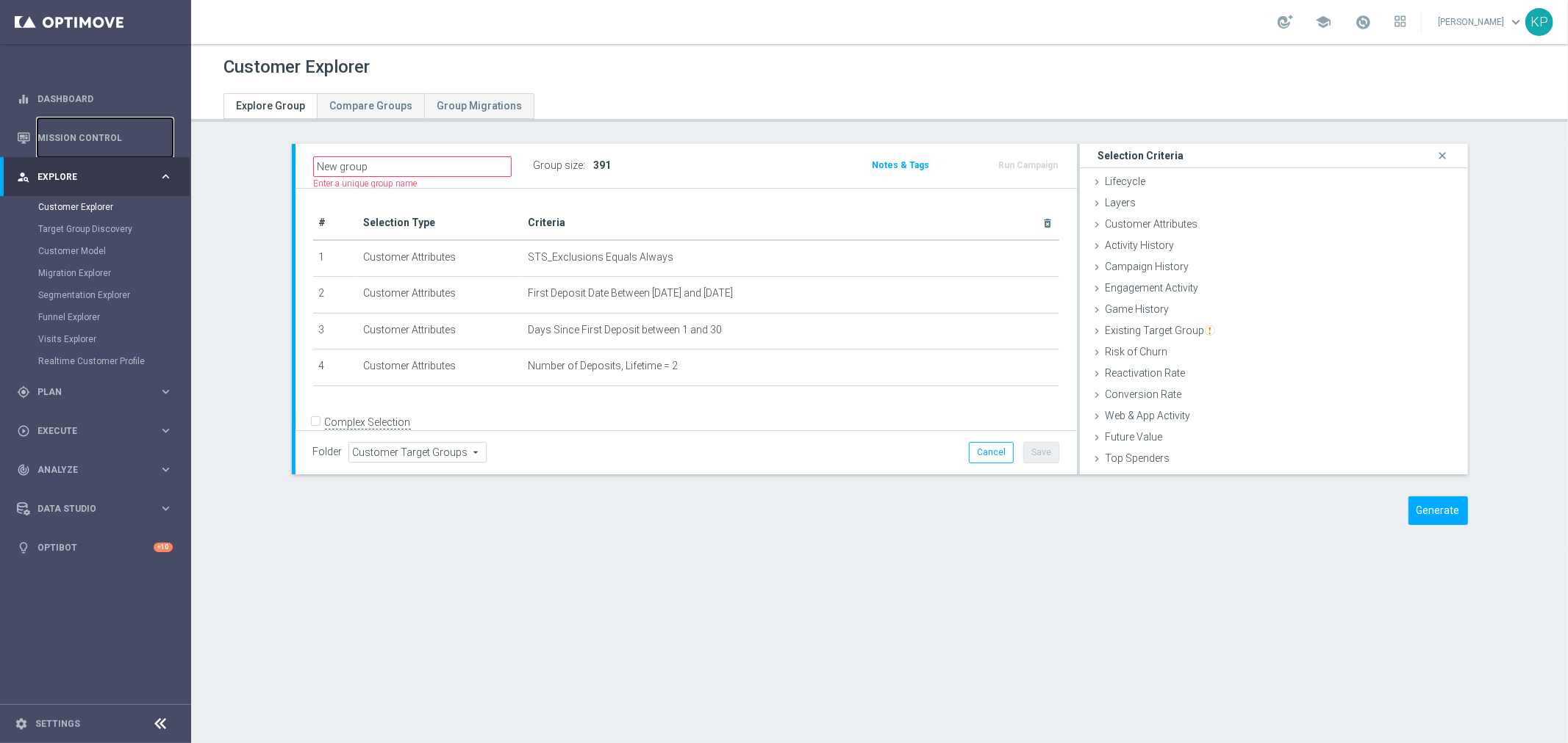
drag, startPoint x: 117, startPoint y: 133, endPoint x: 597, endPoint y: 11, distance: 495.3
click at [117, 133] on link "Mission Control" at bounding box center [106, 137] width 135 height 39
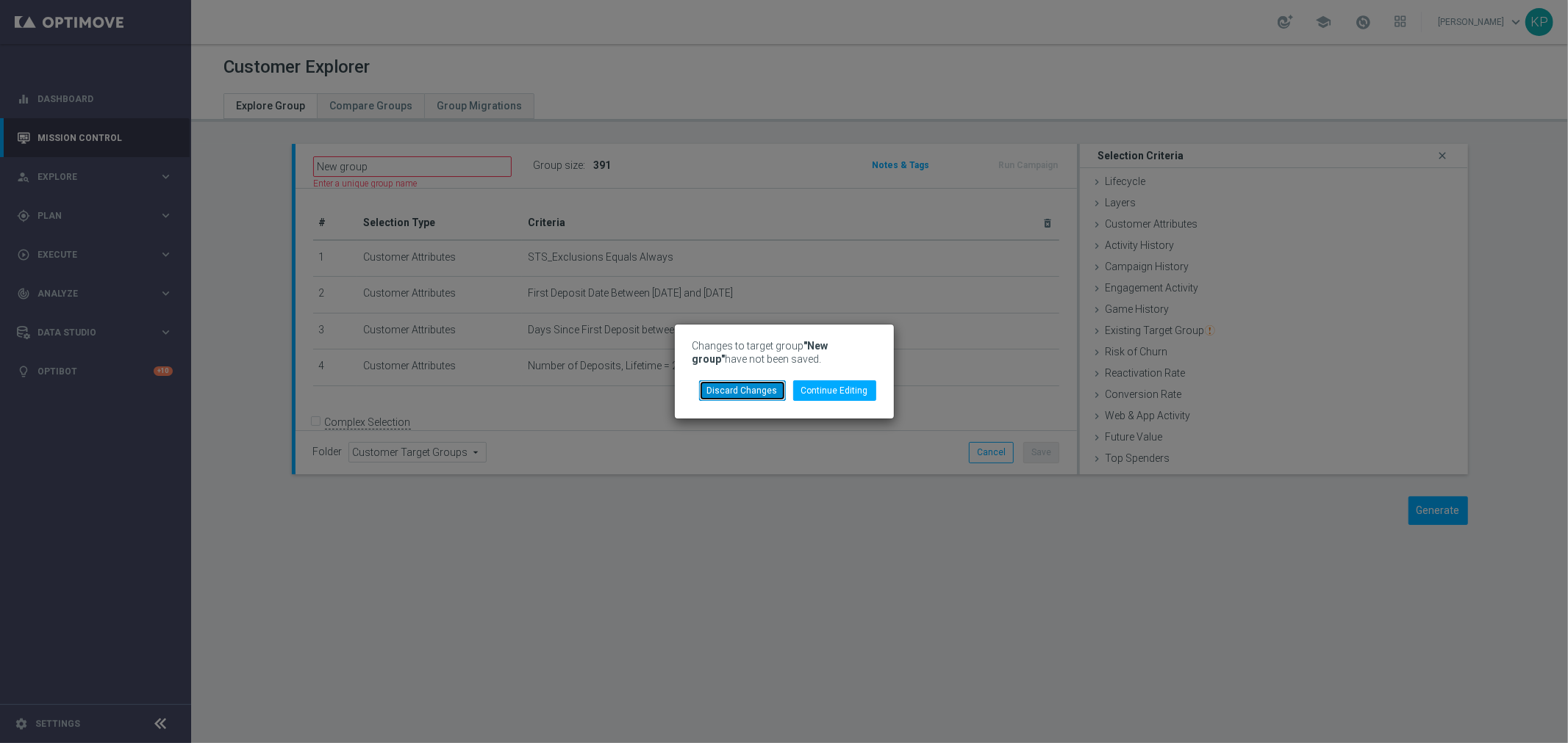
click at [772, 388] on button "Discard Changes" at bounding box center [742, 390] width 87 height 21
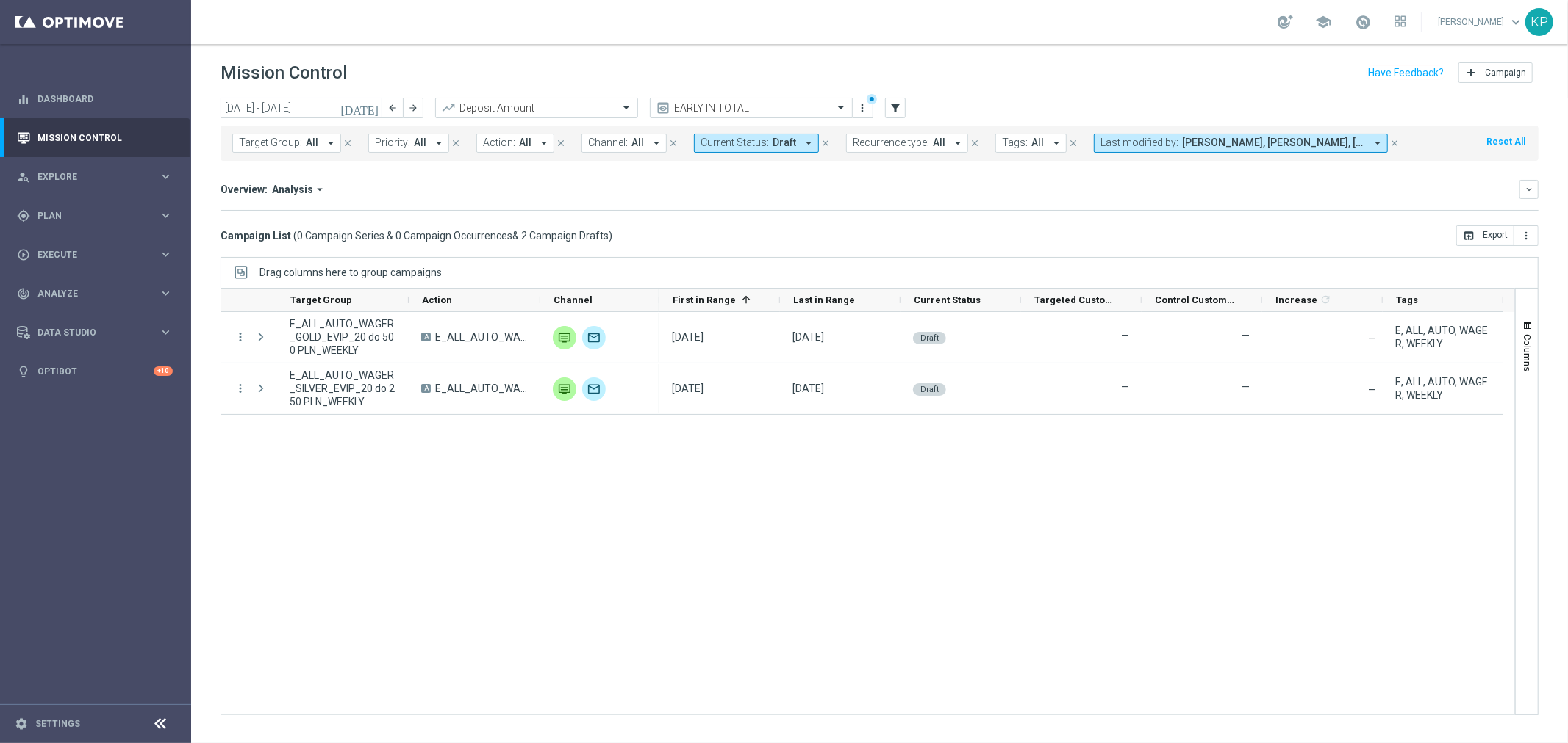
click at [835, 41] on div "school [PERSON_NAME] keyboard_arrow_down KP" at bounding box center [880, 22] width 1377 height 44
click at [831, 37] on div "school [PERSON_NAME] keyboard_arrow_down KP" at bounding box center [880, 22] width 1377 height 44
